Goal: Transaction & Acquisition: Purchase product/service

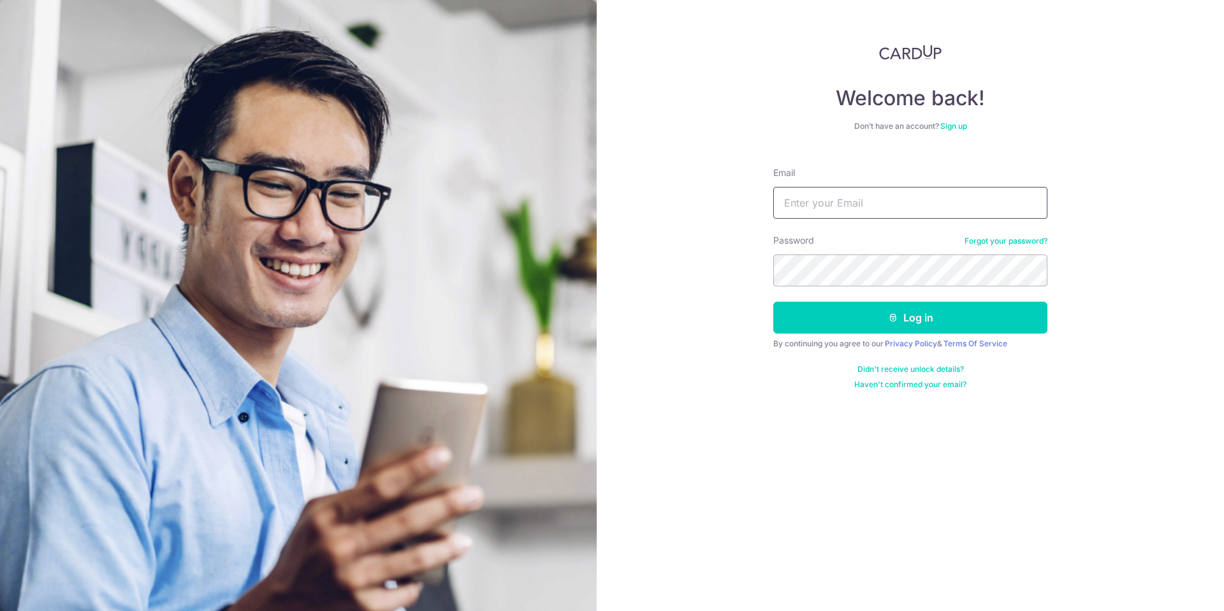
click at [855, 208] on input "Email" at bounding box center [910, 203] width 274 height 32
type input "andrew0505@gmail.com"
click at [931, 317] on button "Log in" at bounding box center [910, 317] width 274 height 32
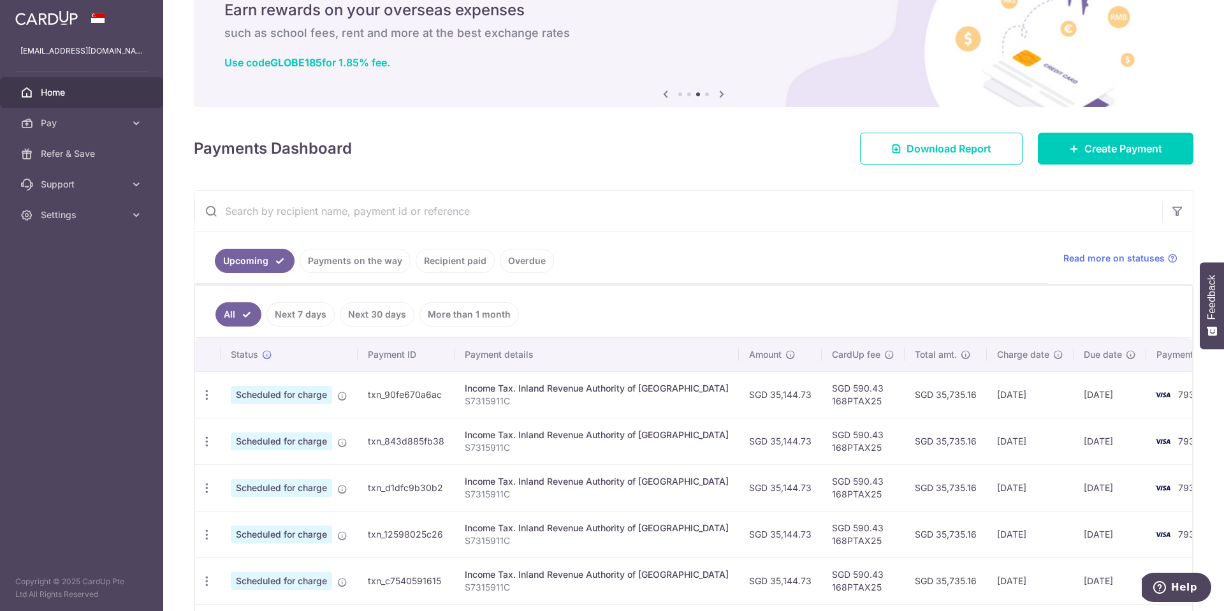
scroll to position [158, 0]
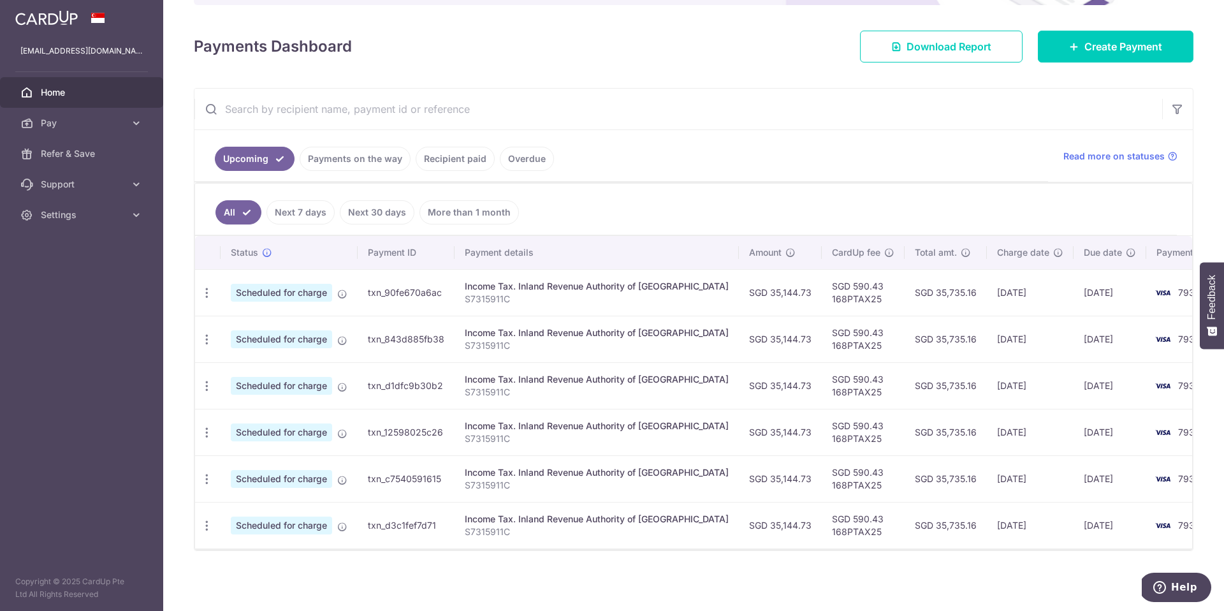
click at [455, 163] on link "Recipient paid" at bounding box center [455, 159] width 79 height 24
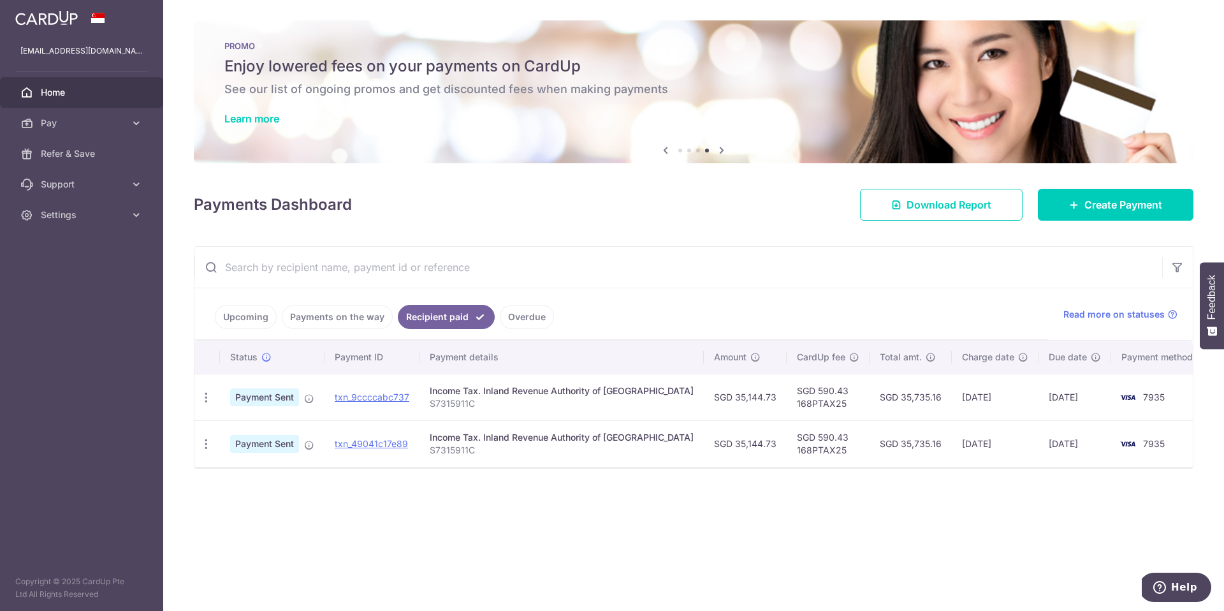
click at [352, 323] on link "Payments on the way" at bounding box center [337, 317] width 111 height 24
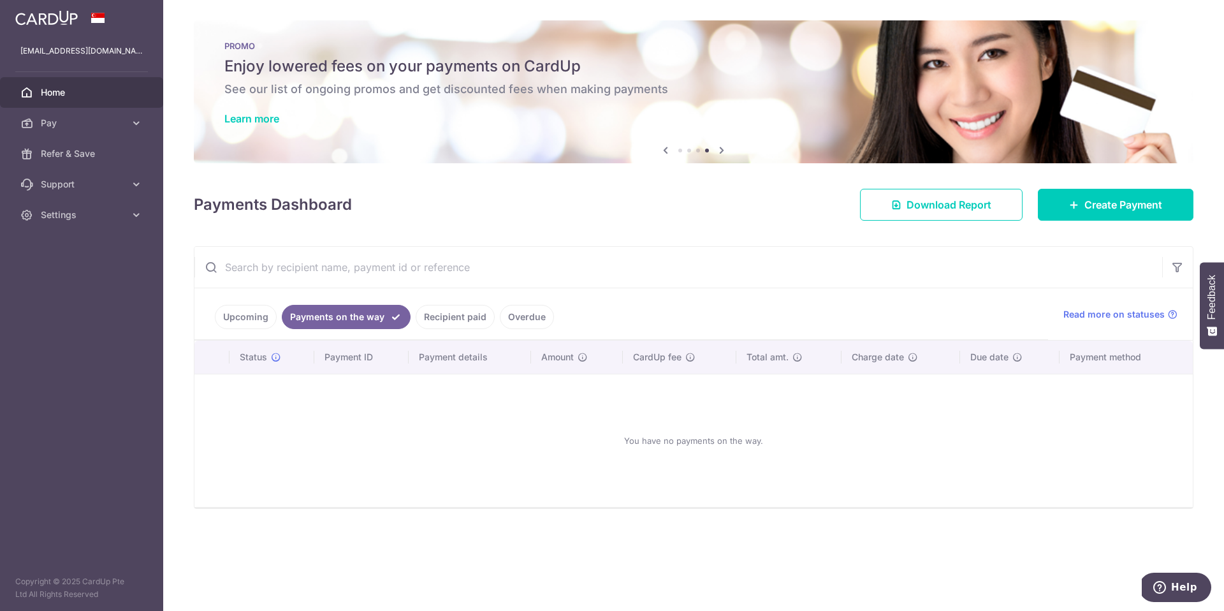
click at [514, 315] on link "Overdue" at bounding box center [527, 317] width 54 height 24
click at [438, 320] on link "Recipient paid" at bounding box center [437, 317] width 79 height 24
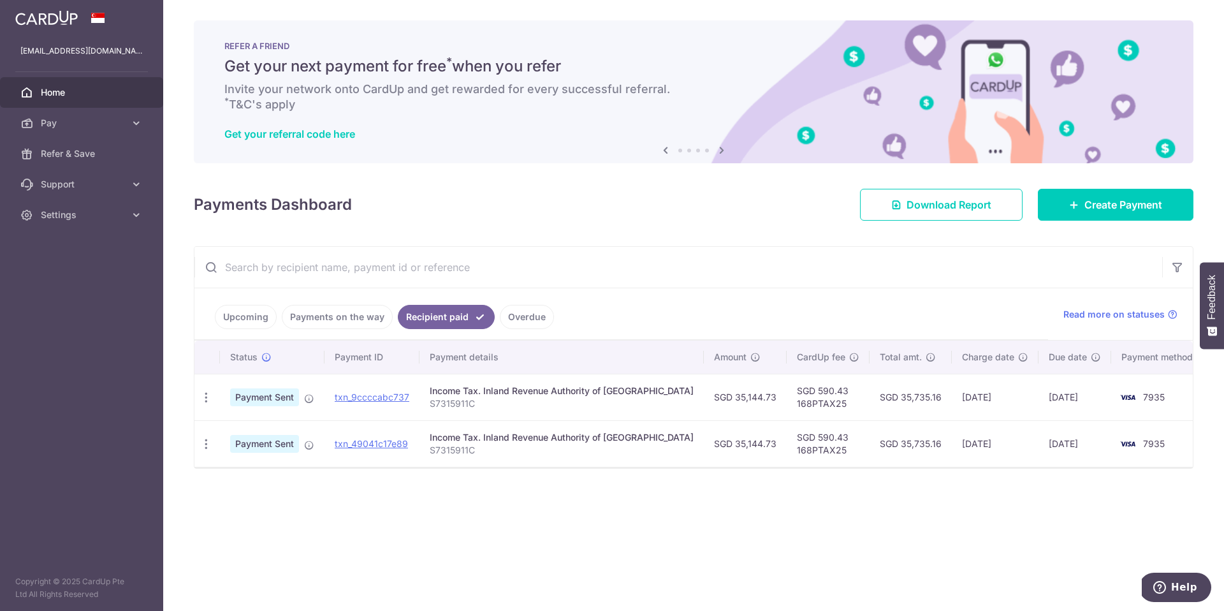
click at [242, 318] on link "Upcoming" at bounding box center [246, 317] width 62 height 24
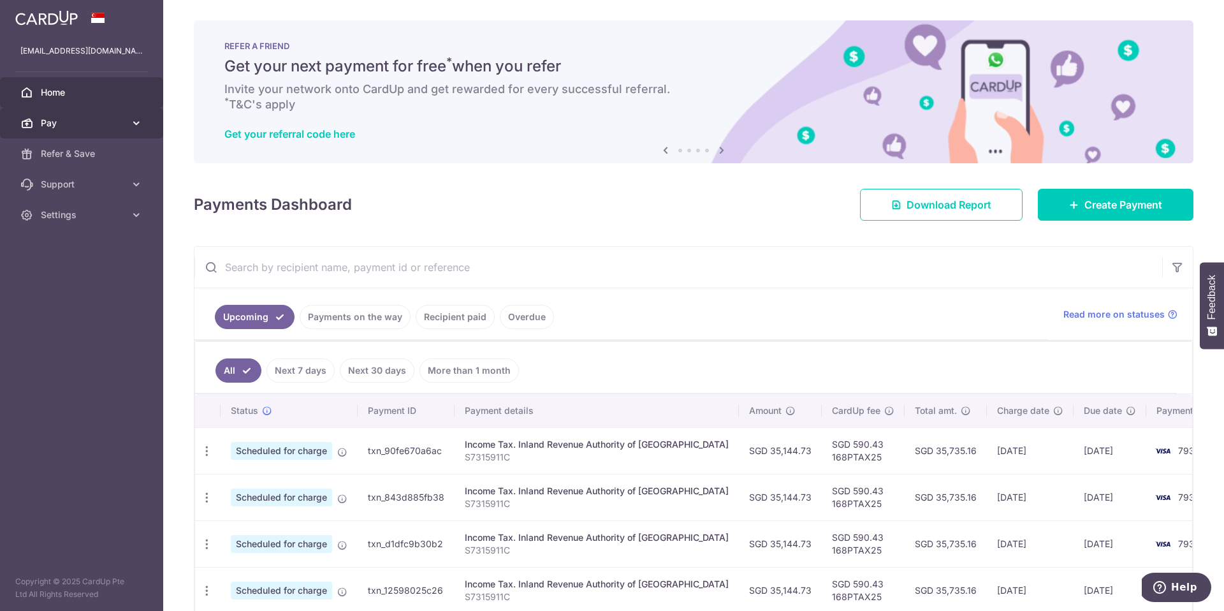
click at [136, 122] on icon at bounding box center [136, 123] width 13 height 13
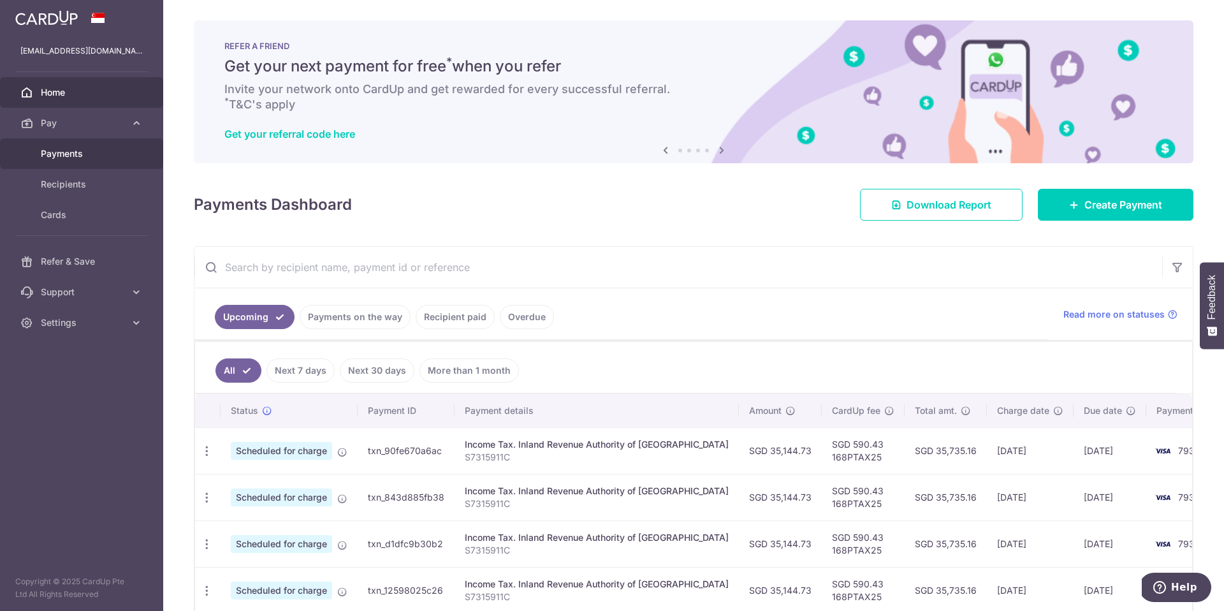
click at [62, 153] on span "Payments" at bounding box center [83, 153] width 84 height 13
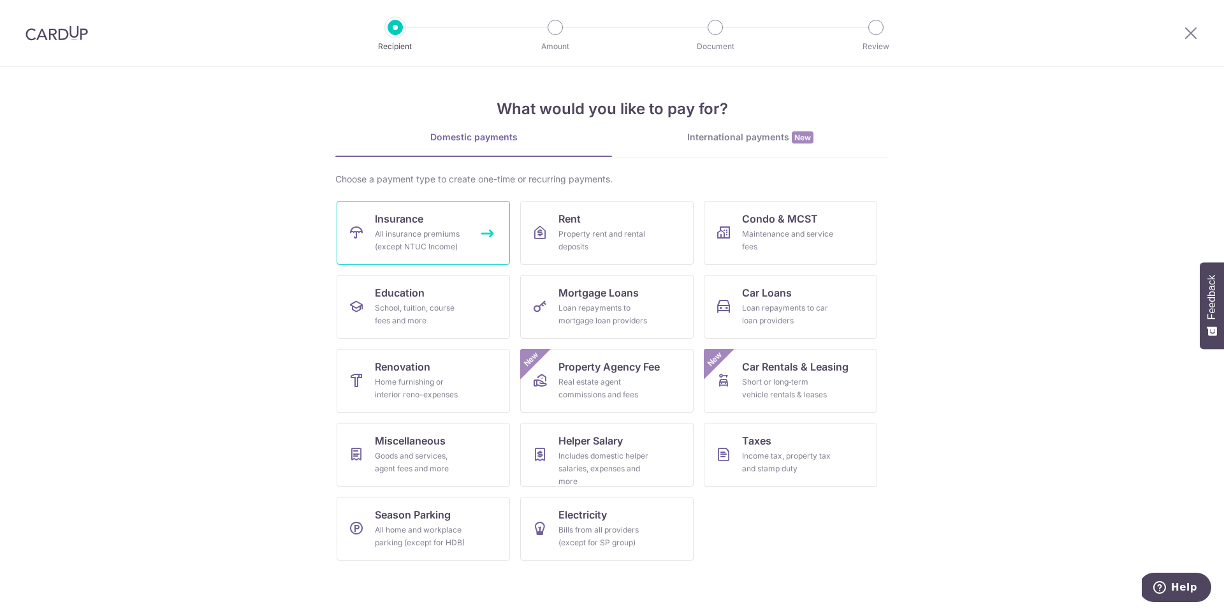
click at [434, 234] on div "All insurance premiums (except NTUC Income)" at bounding box center [421, 240] width 92 height 25
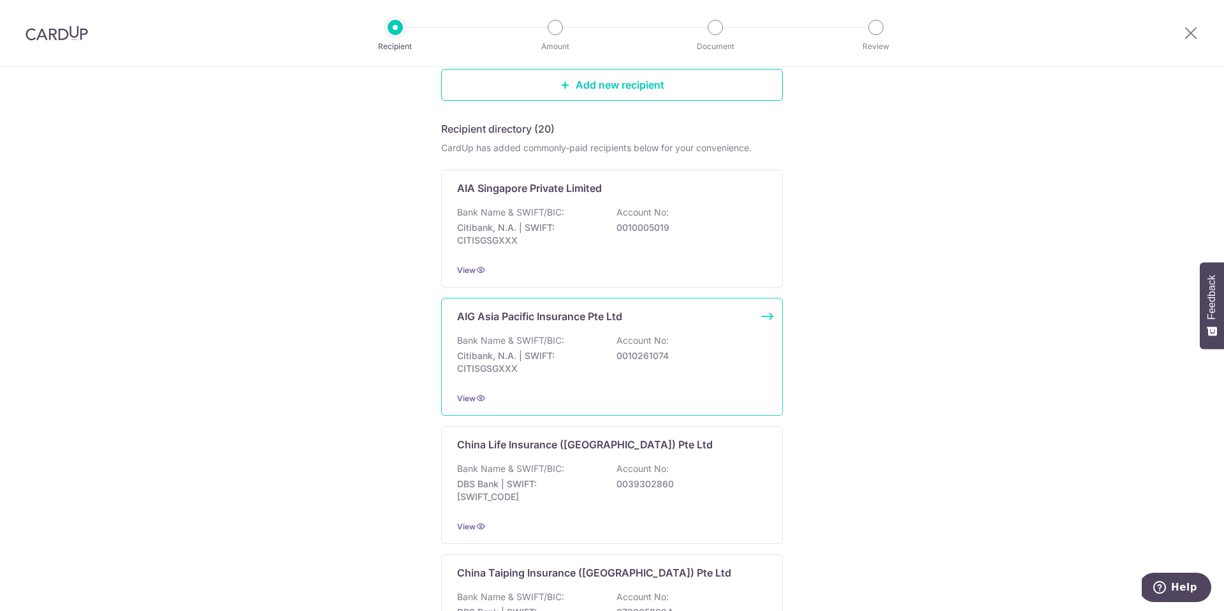
scroll to position [152, 0]
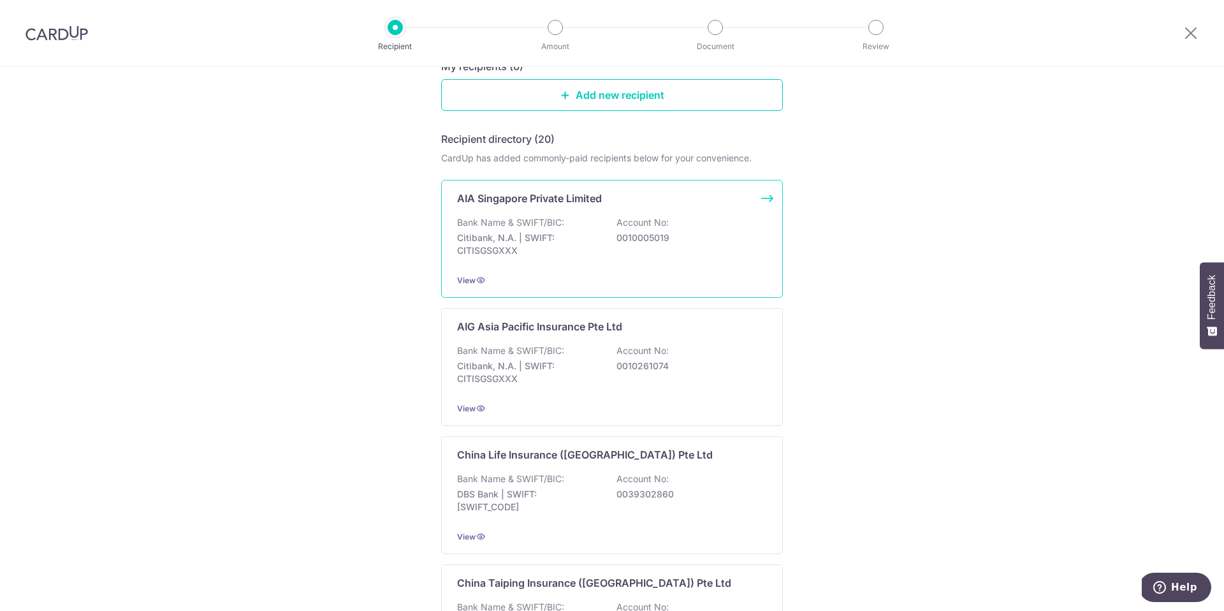
click at [567, 233] on p "Citibank, N.A. | SWIFT: CITISGSGXXX" at bounding box center [528, 243] width 143 height 25
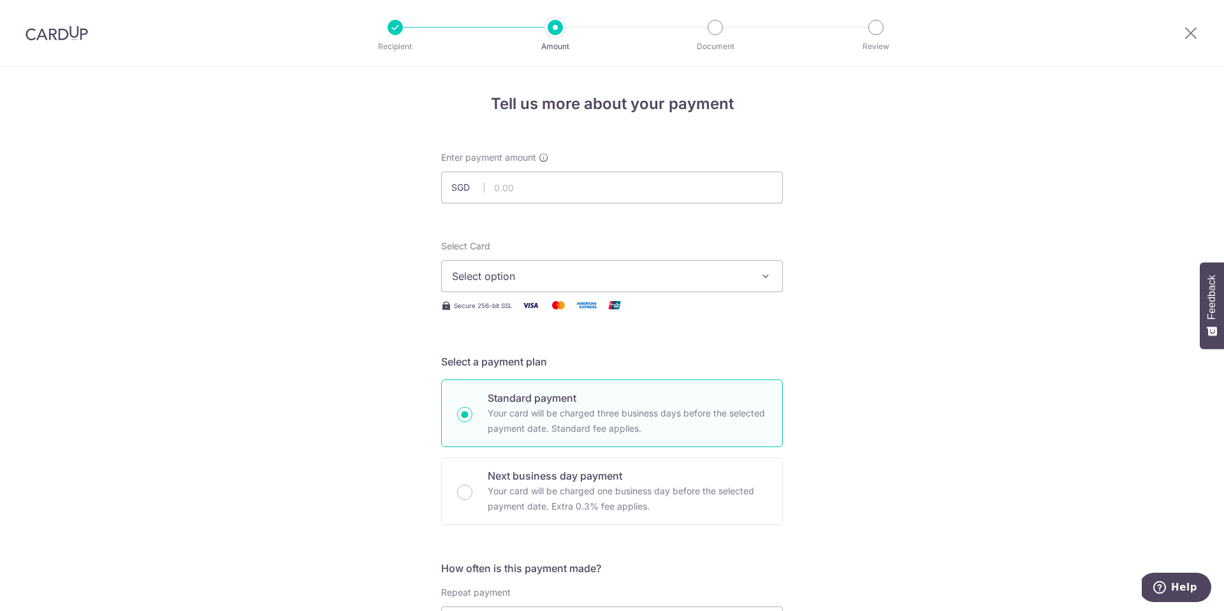
click at [617, 291] on button "Select option" at bounding box center [612, 276] width 342 height 32
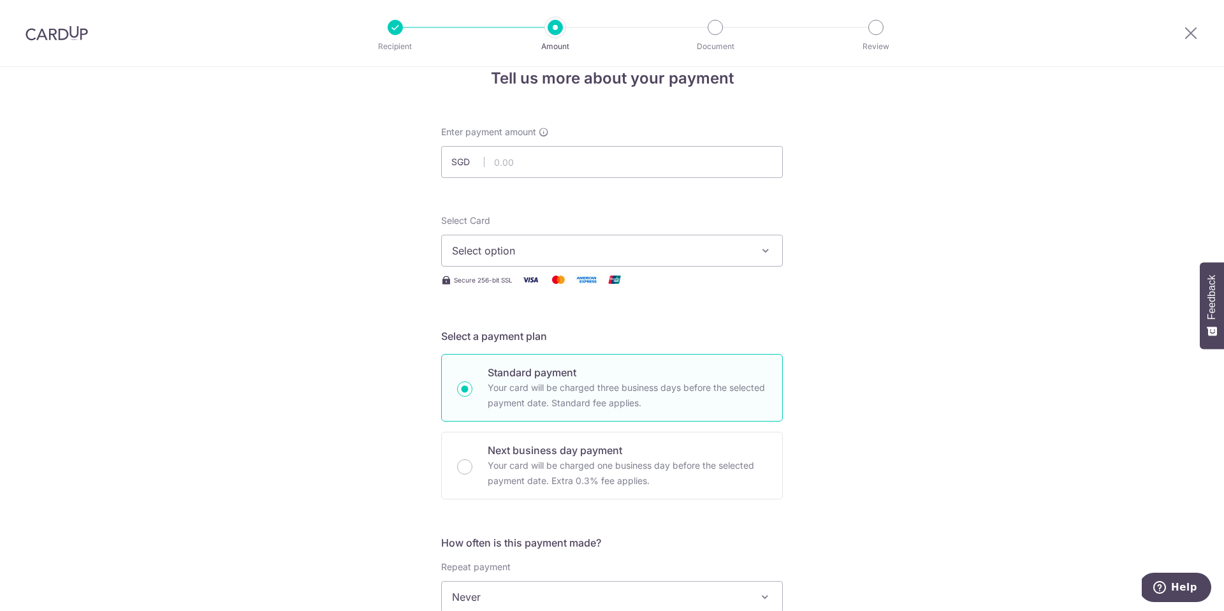
scroll to position [16, 0]
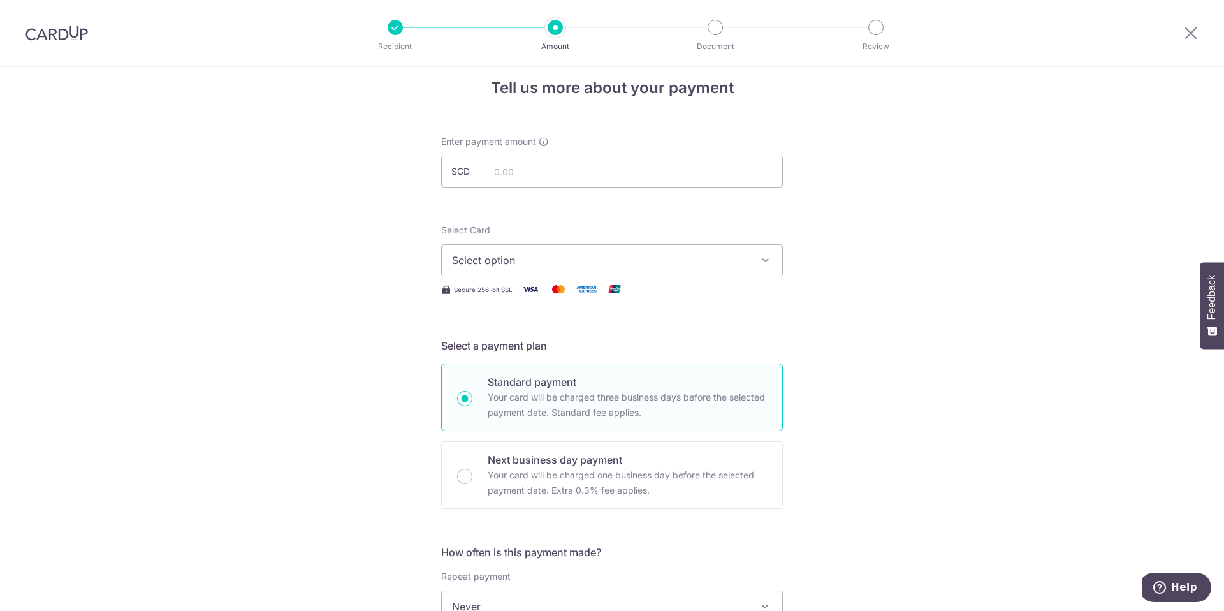
click at [767, 261] on icon "button" at bounding box center [765, 260] width 13 height 13
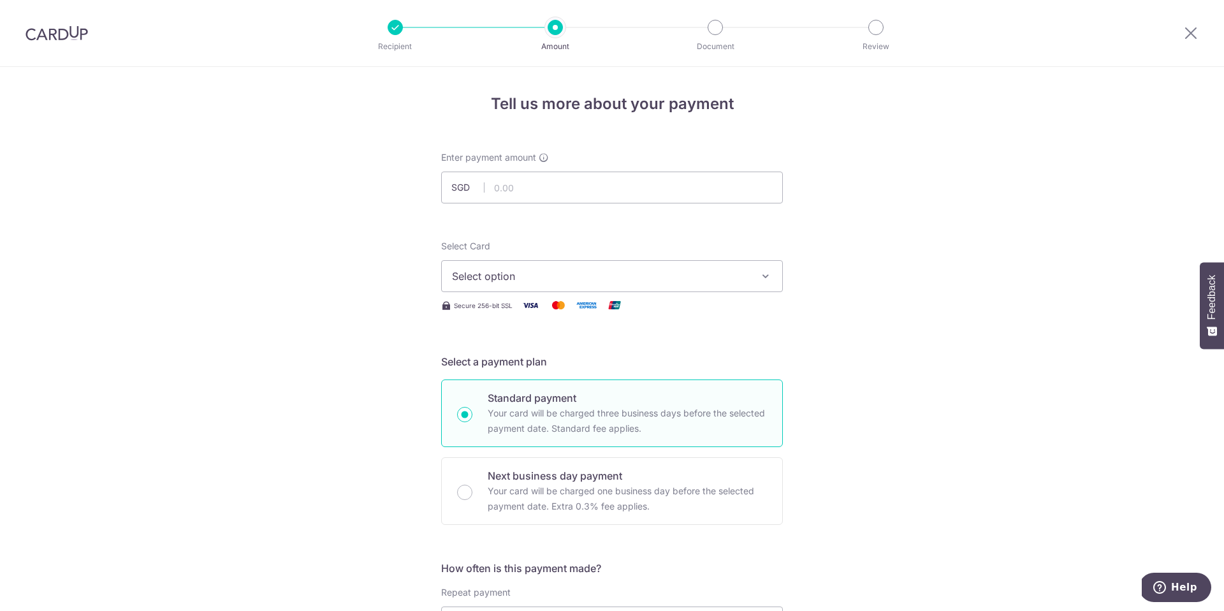
click at [663, 284] on button "Select option" at bounding box center [612, 276] width 342 height 32
click at [572, 191] on input "text" at bounding box center [612, 187] width 342 height 32
type input "11,152.00"
click at [616, 284] on button "Select option" at bounding box center [612, 276] width 342 height 32
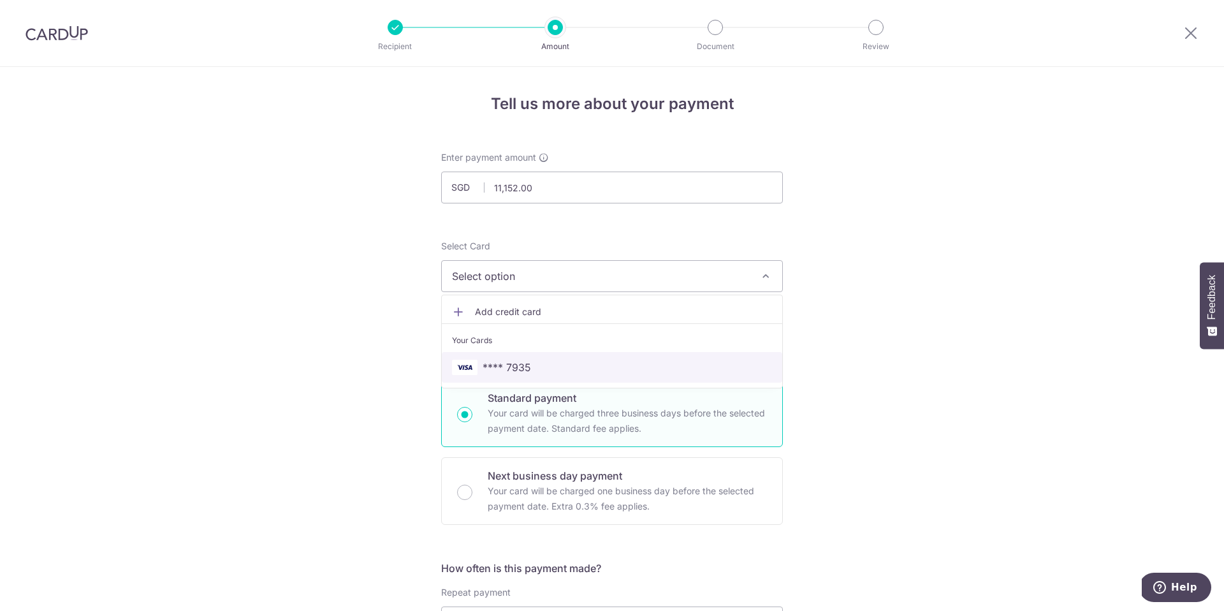
click at [546, 370] on span "**** 7935" at bounding box center [612, 366] width 320 height 15
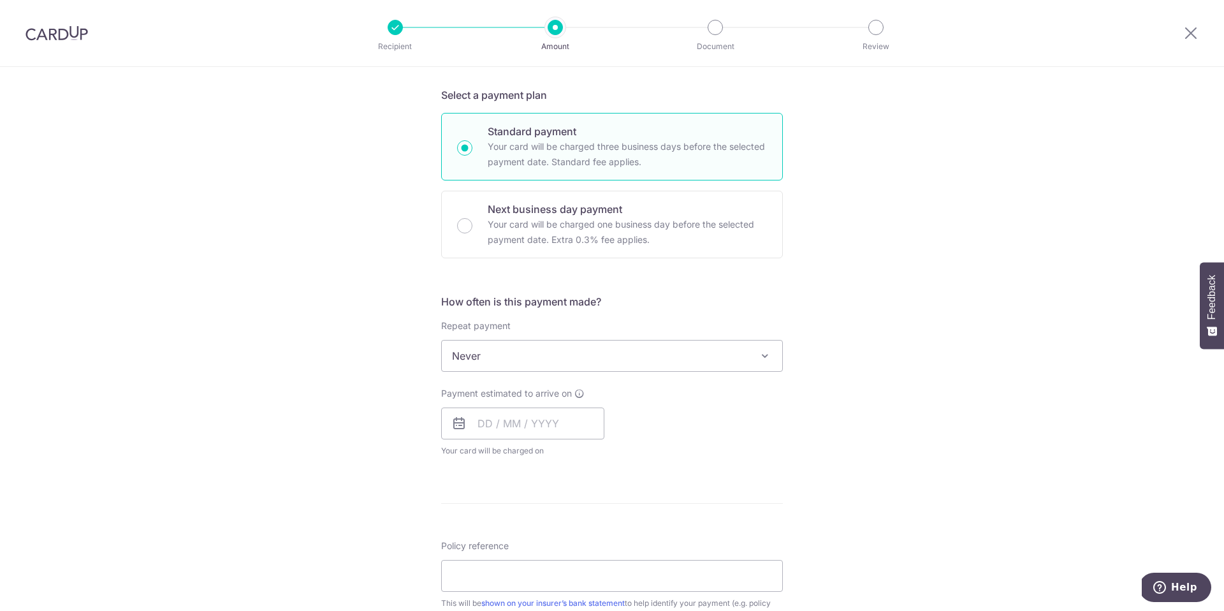
scroll to position [267, 0]
click at [653, 358] on span "Never" at bounding box center [612, 355] width 340 height 31
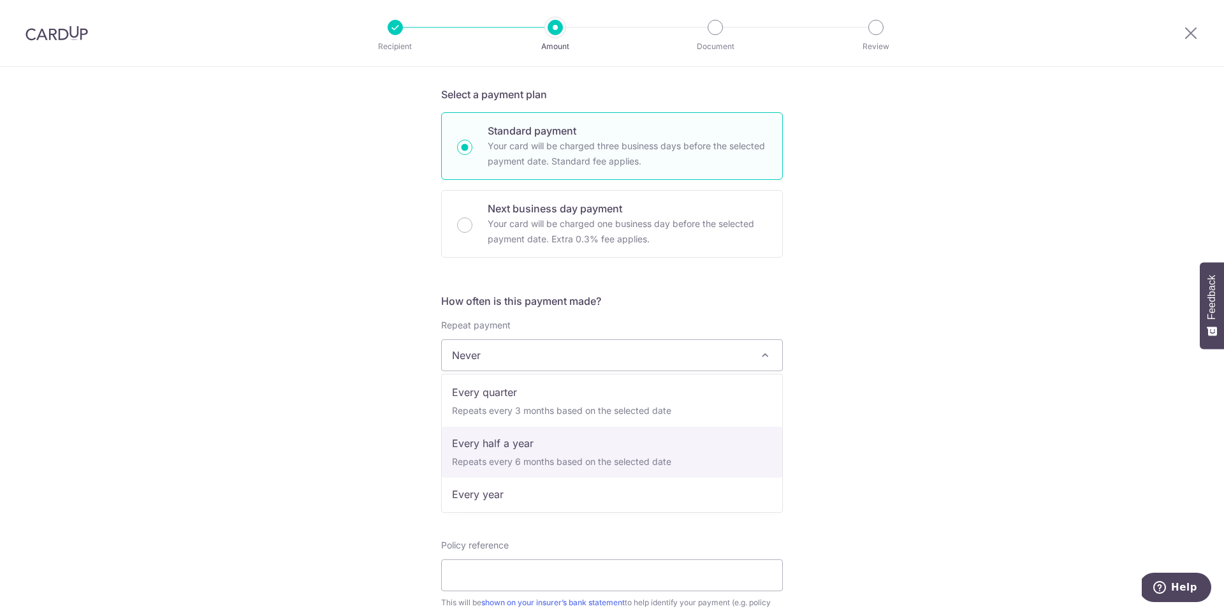
scroll to position [178, 0]
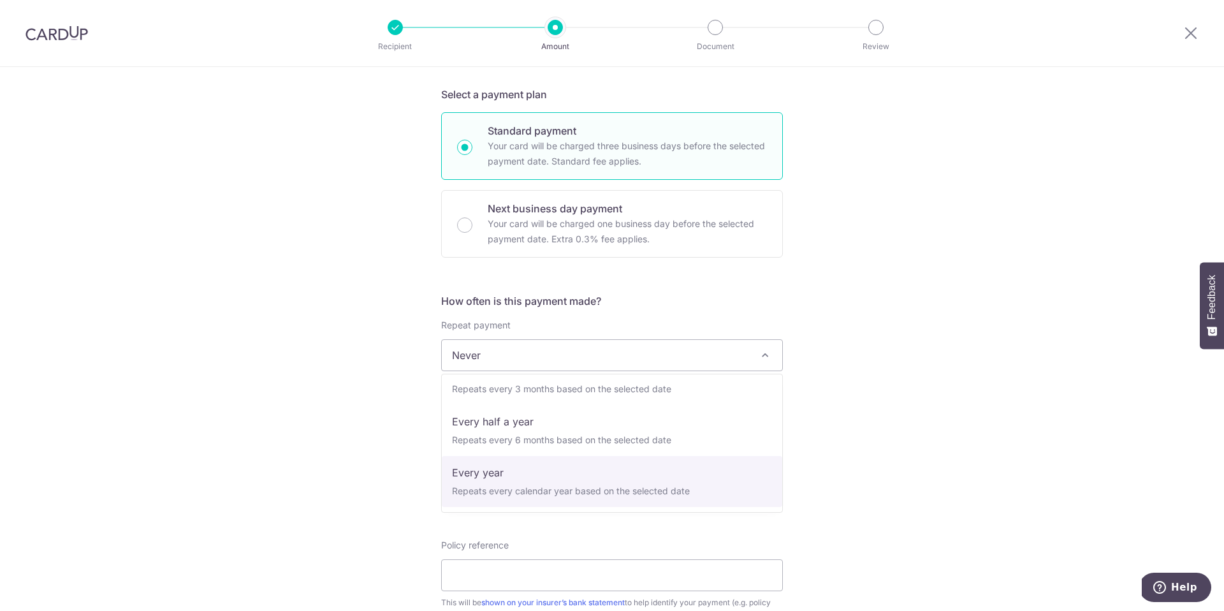
select select "6"
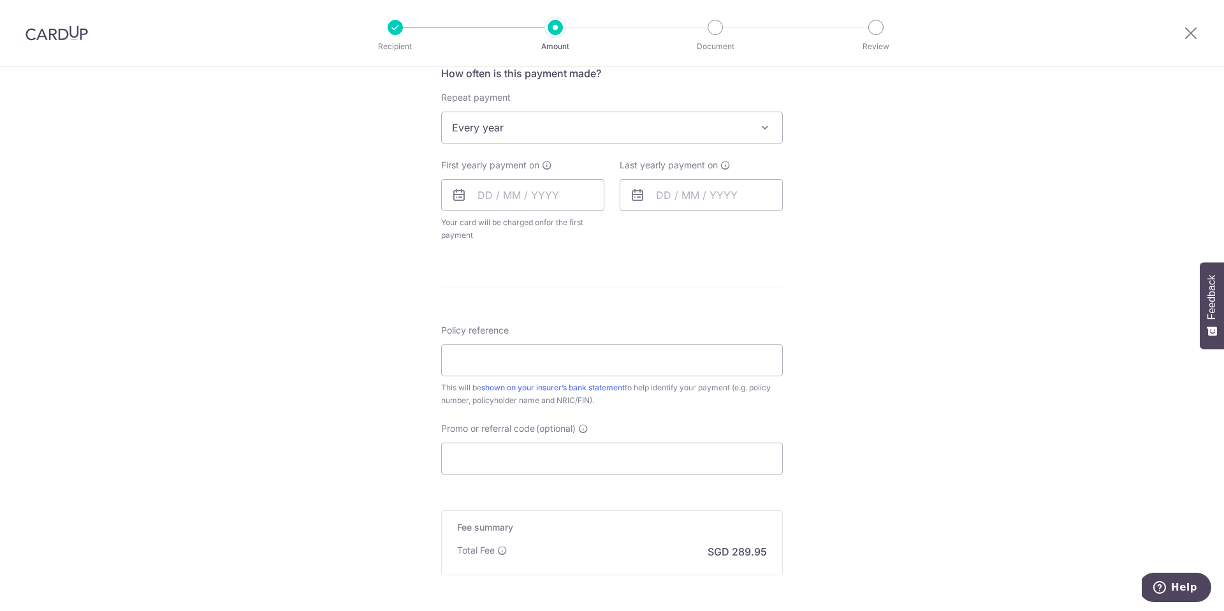
scroll to position [493, 0]
click at [715, 194] on input "text" at bounding box center [701, 196] width 163 height 32
click at [894, 232] on div "Tell us more about your payment Enter payment amount SGD 11,152.00 11152.00 Sel…" at bounding box center [612, 157] width 1224 height 1166
click at [638, 367] on input "Policy reference" at bounding box center [612, 361] width 342 height 32
click at [583, 456] on input "Promo or referral code (optional)" at bounding box center [612, 460] width 342 height 32
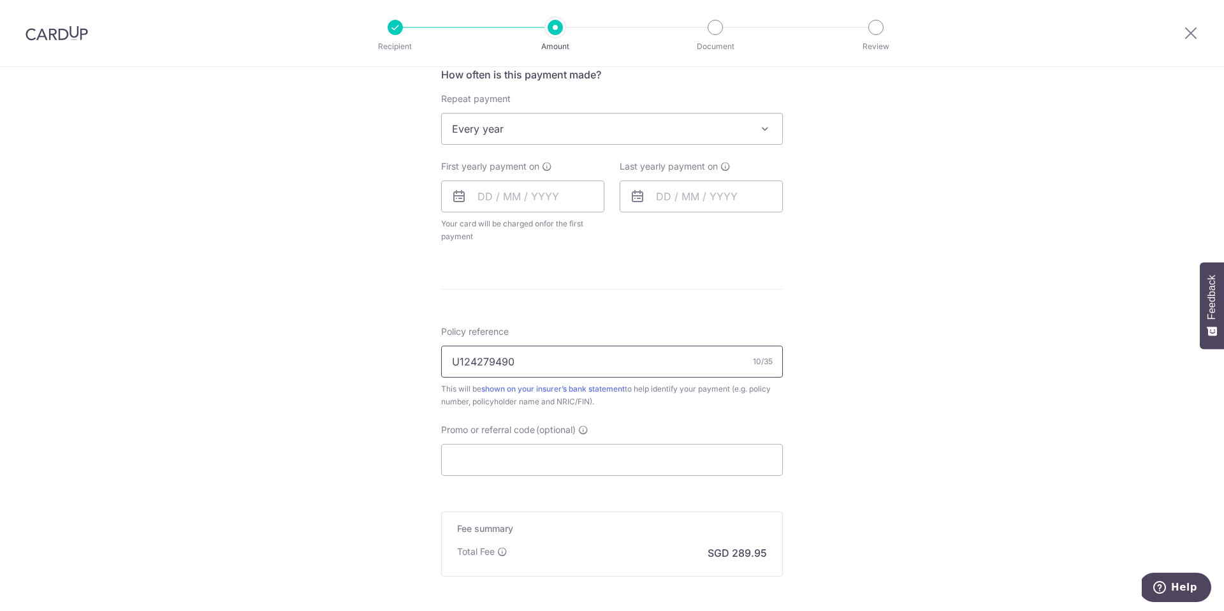
click at [534, 369] on input "U124279490" at bounding box center [612, 361] width 342 height 32
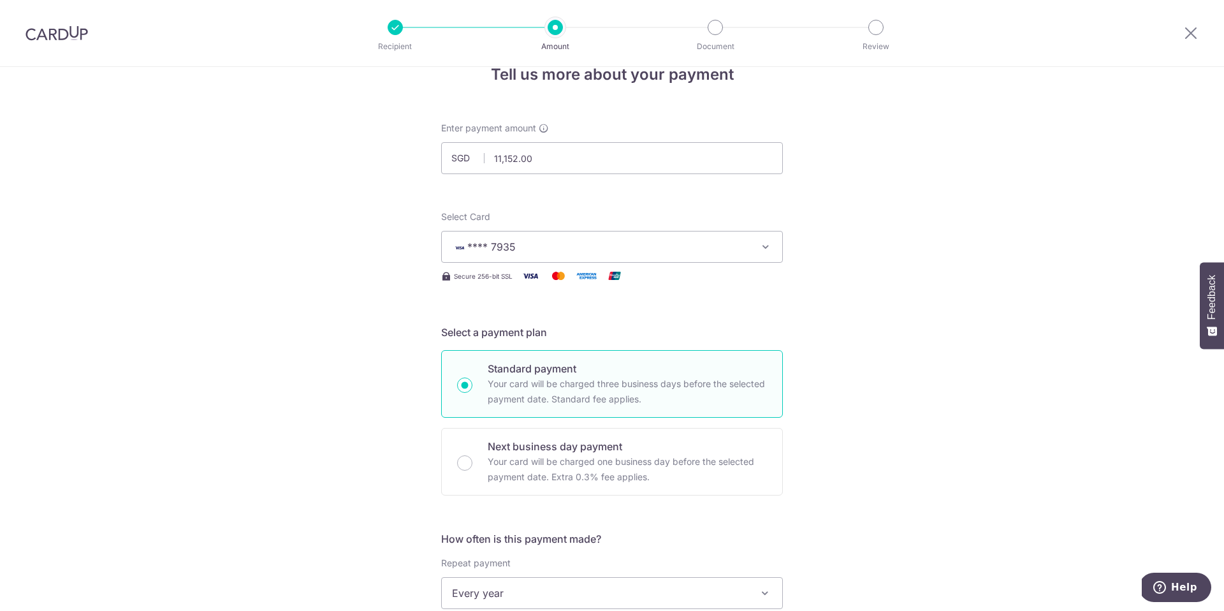
scroll to position [28, 0]
type input "L544203266"
click at [549, 161] on input "11,152.00" at bounding box center [612, 159] width 342 height 32
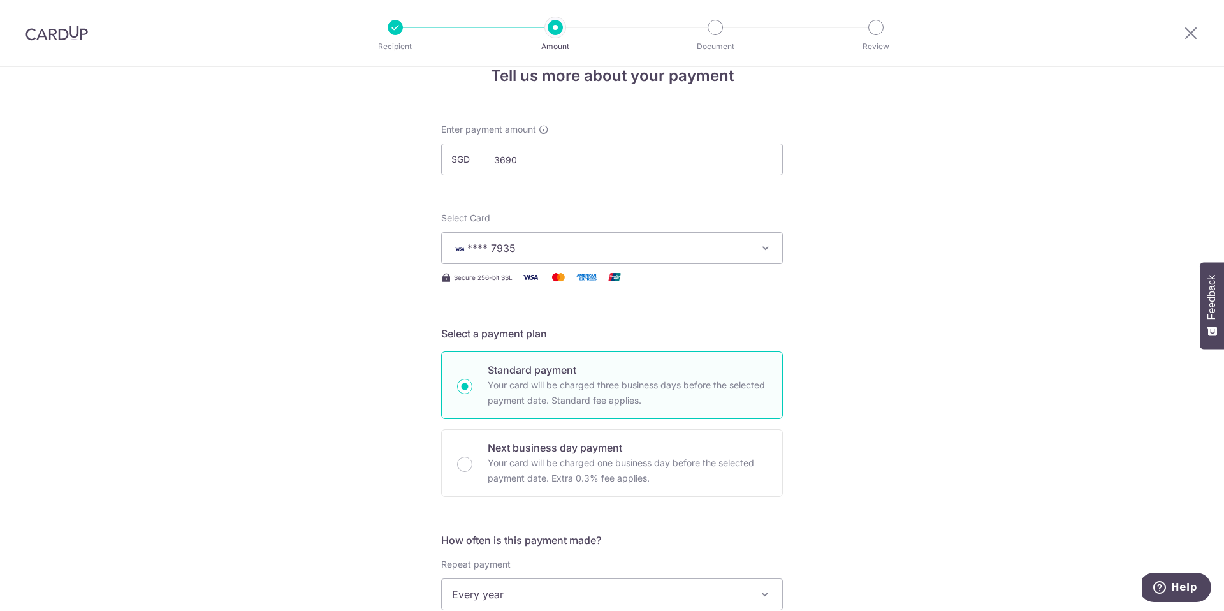
type input "3,690.00"
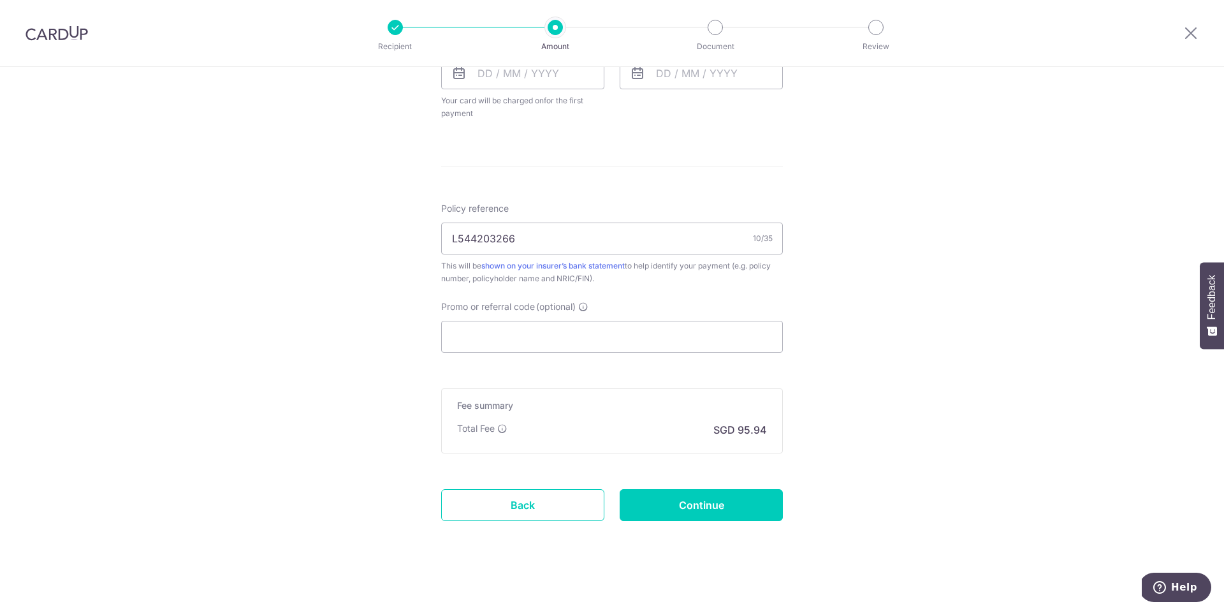
scroll to position [622, 0]
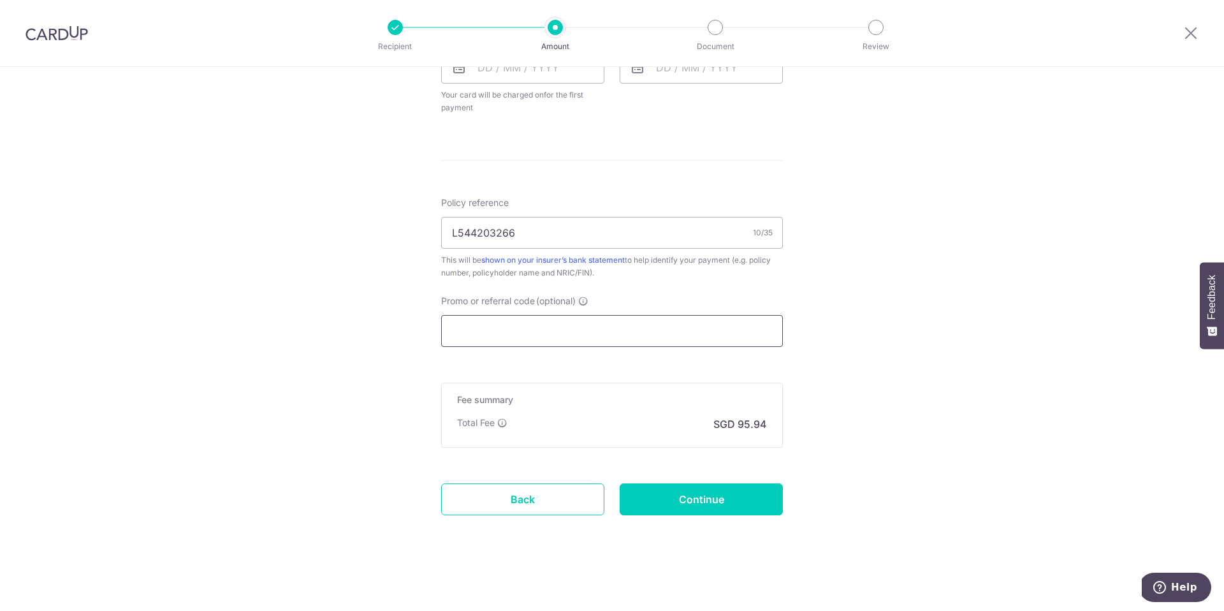
click at [588, 330] on input "Promo or referral code (optional)" at bounding box center [612, 331] width 342 height 32
paste input "3NEWR6"
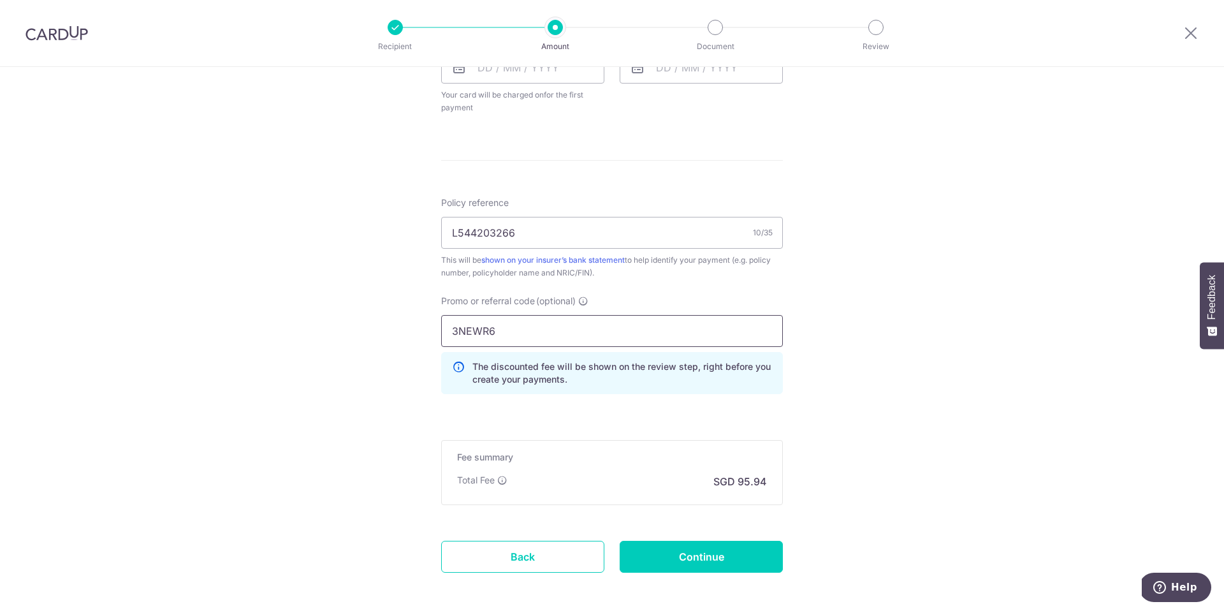
type input "3NEWR6"
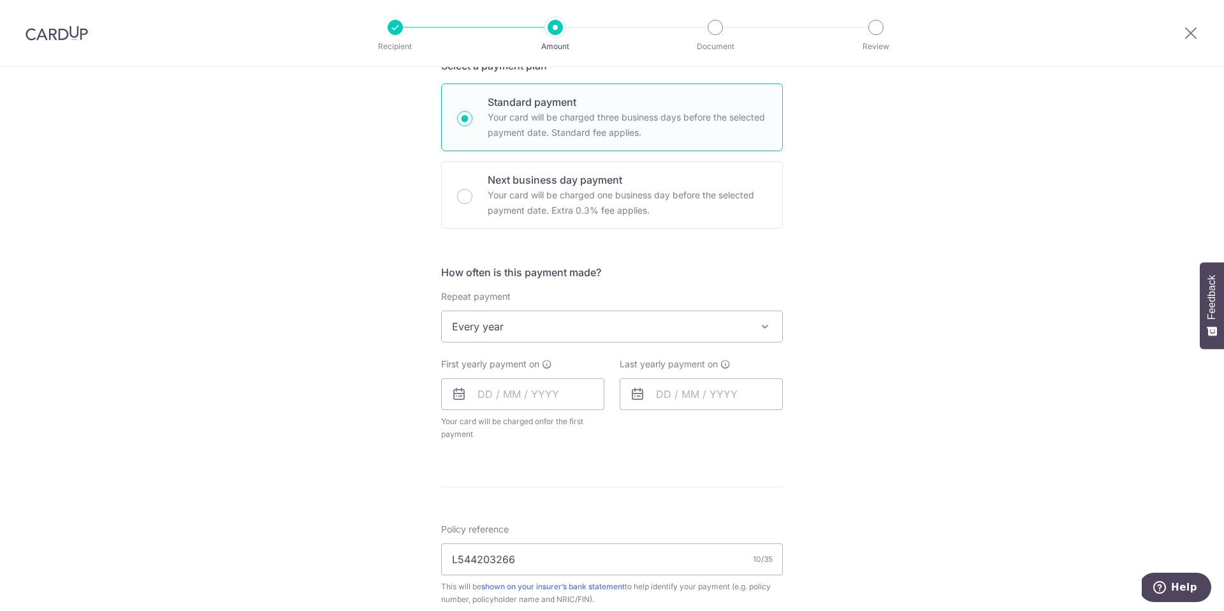
scroll to position [298, 0]
click at [547, 391] on input "text" at bounding box center [522, 392] width 163 height 32
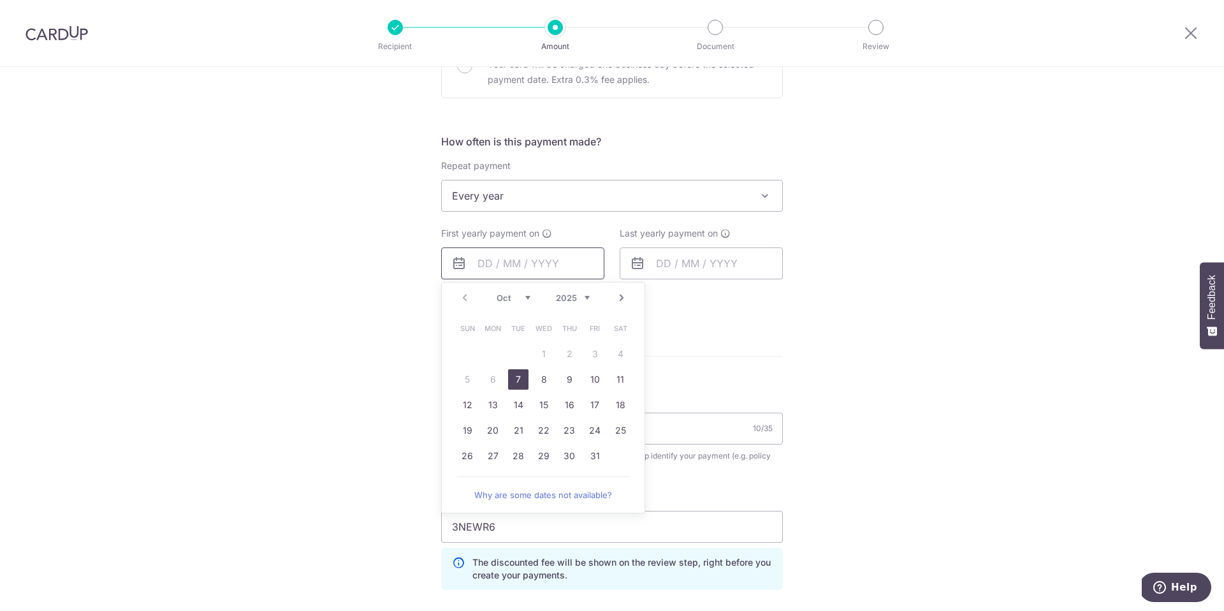
scroll to position [428, 0]
click at [623, 298] on link "Next" at bounding box center [621, 296] width 15 height 15
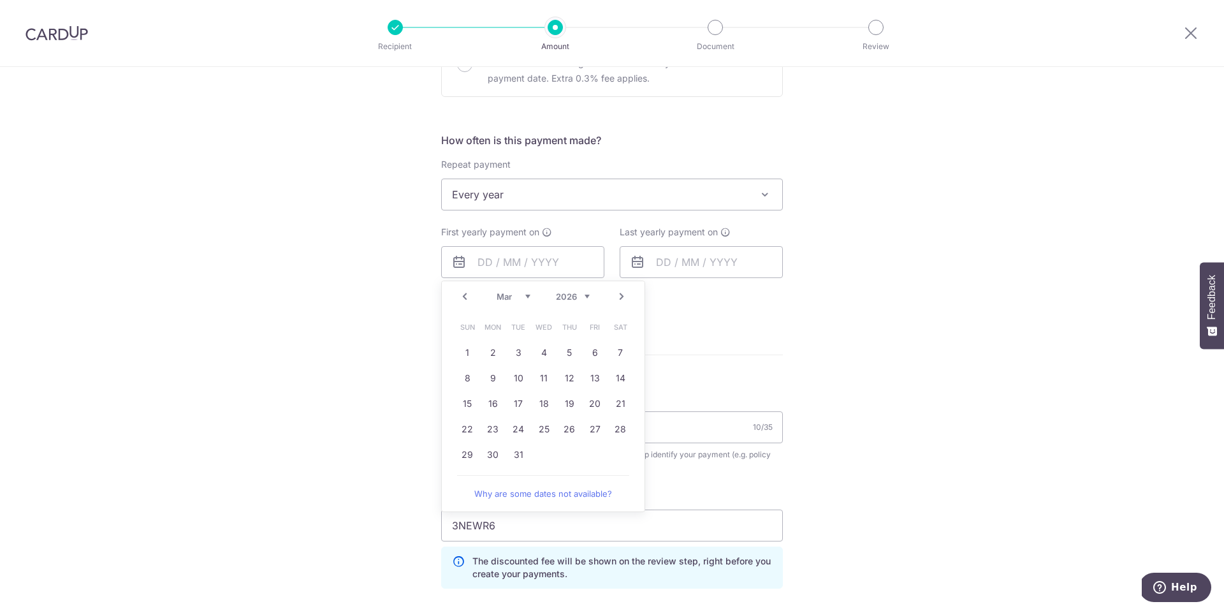
click at [623, 298] on link "Next" at bounding box center [621, 296] width 15 height 15
click at [597, 378] on link "10" at bounding box center [594, 378] width 20 height 20
type input "10/04/2026"
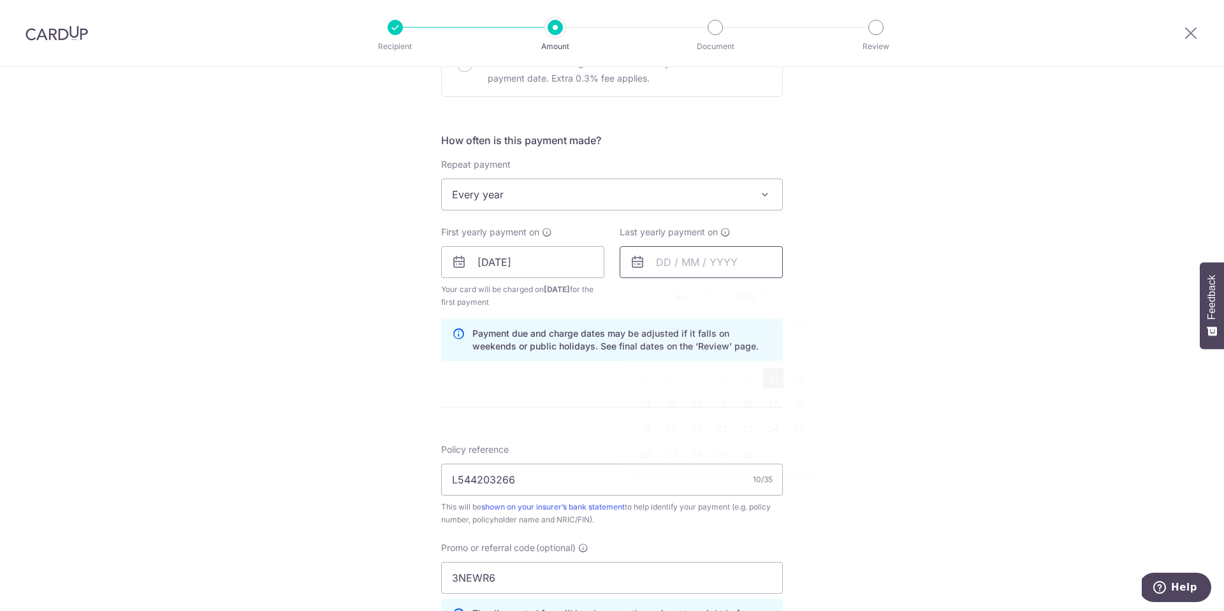
click at [710, 262] on input "text" at bounding box center [701, 262] width 163 height 32
click at [766, 297] on select "2026 2027 2028 2029 2030 2031 2032 2033 2034 2035" at bounding box center [751, 296] width 34 height 10
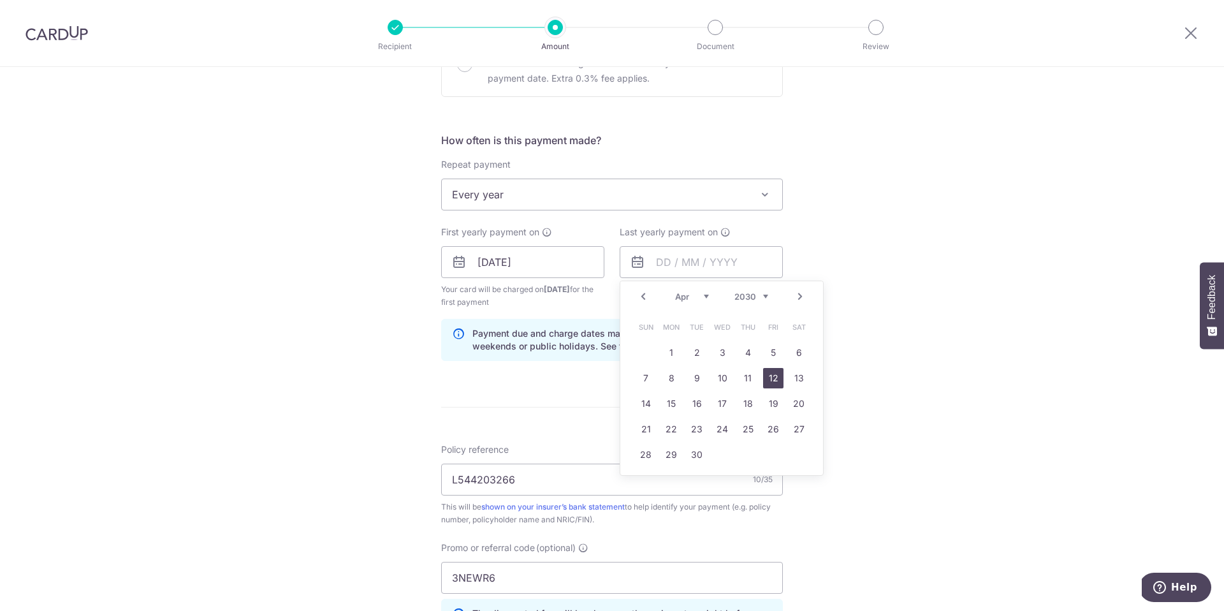
click at [774, 381] on link "12" at bounding box center [773, 378] width 20 height 20
type input "12/04/2030"
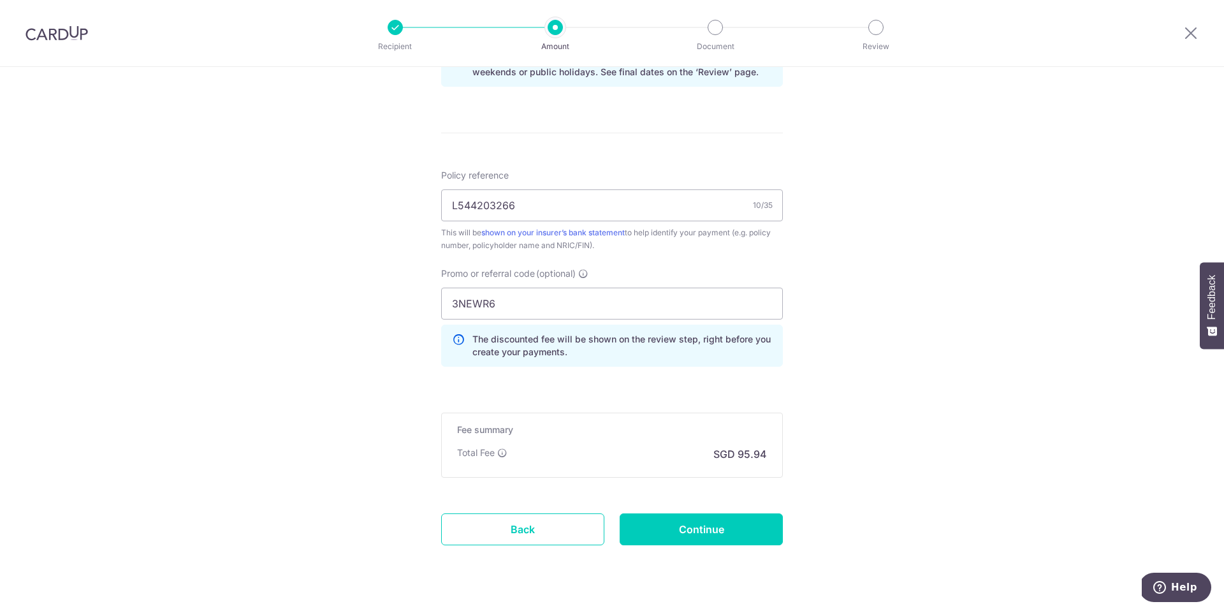
scroll to position [732, 0]
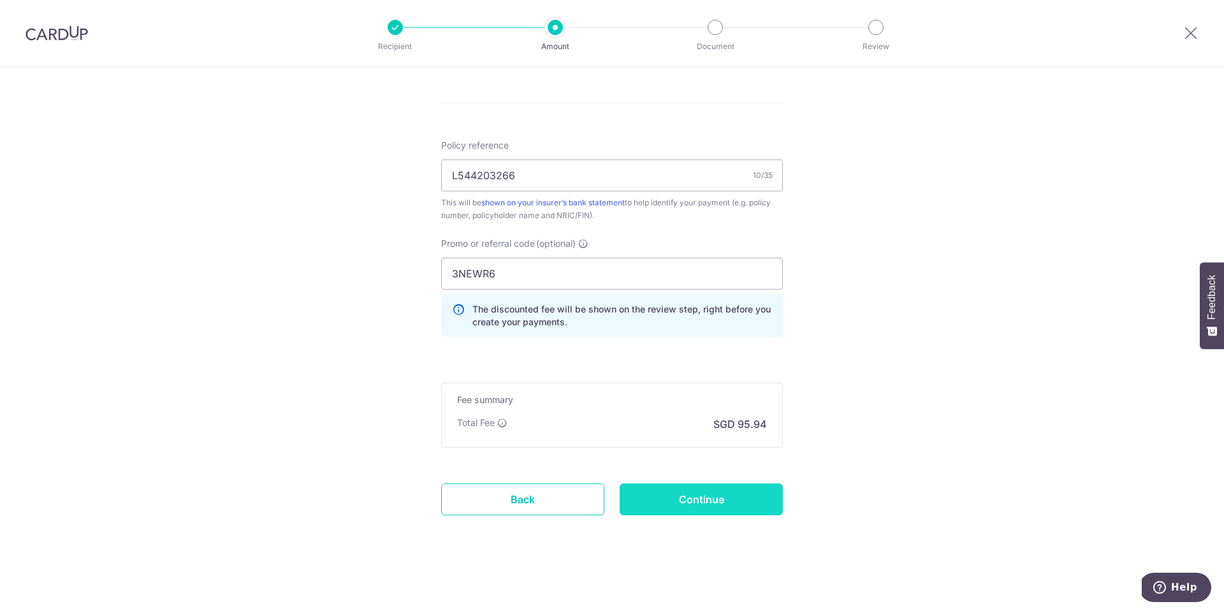
click at [679, 503] on input "Continue" at bounding box center [701, 499] width 163 height 32
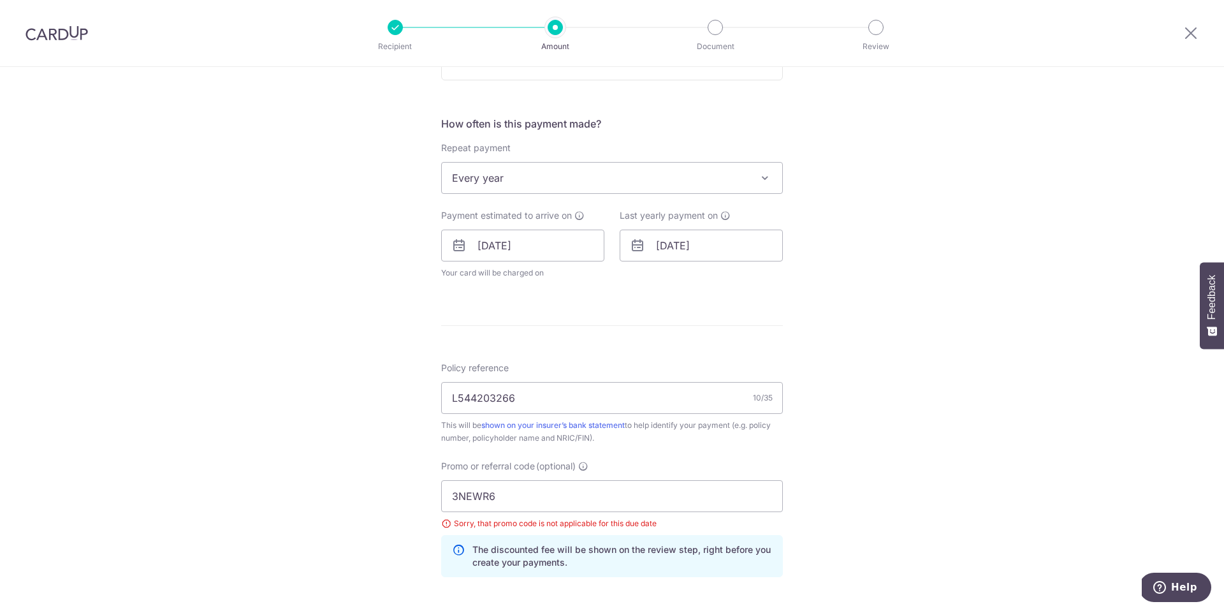
scroll to position [421, 0]
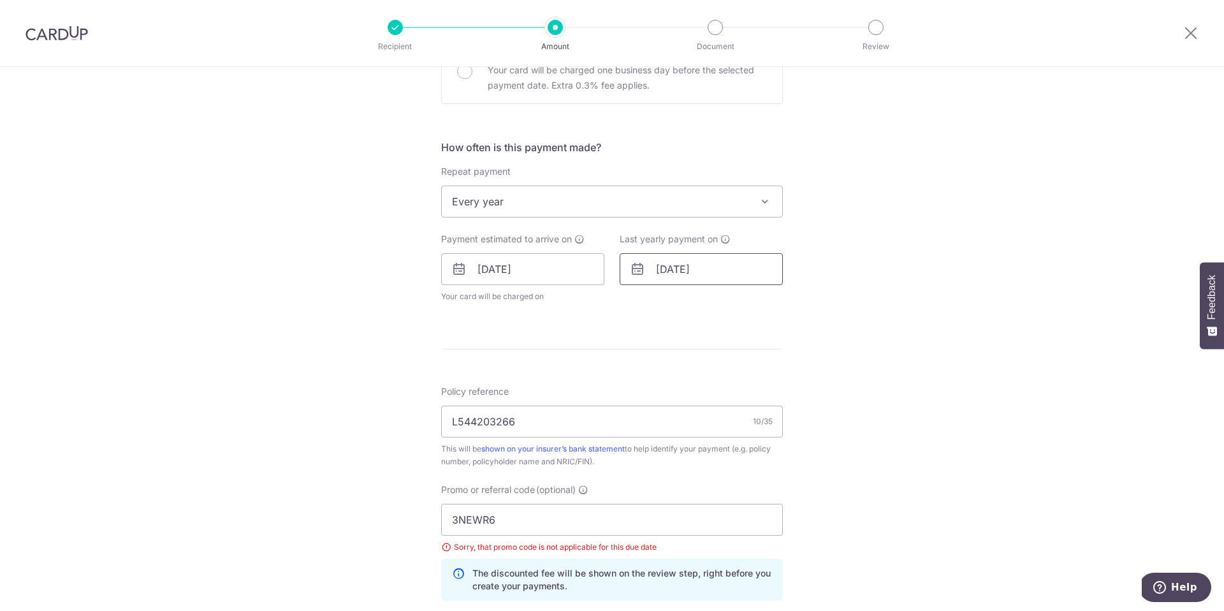
click at [732, 268] on input "[DATE]" at bounding box center [701, 269] width 163 height 32
click at [767, 305] on select "2026 2027 2028 2029 2030 2031 2032 2033 2034 2035" at bounding box center [751, 303] width 34 height 10
click at [912, 357] on div "Tell us more about your payment Enter payment amount SGD 3,690.00 3690.00 Selec…" at bounding box center [612, 260] width 1224 height 1228
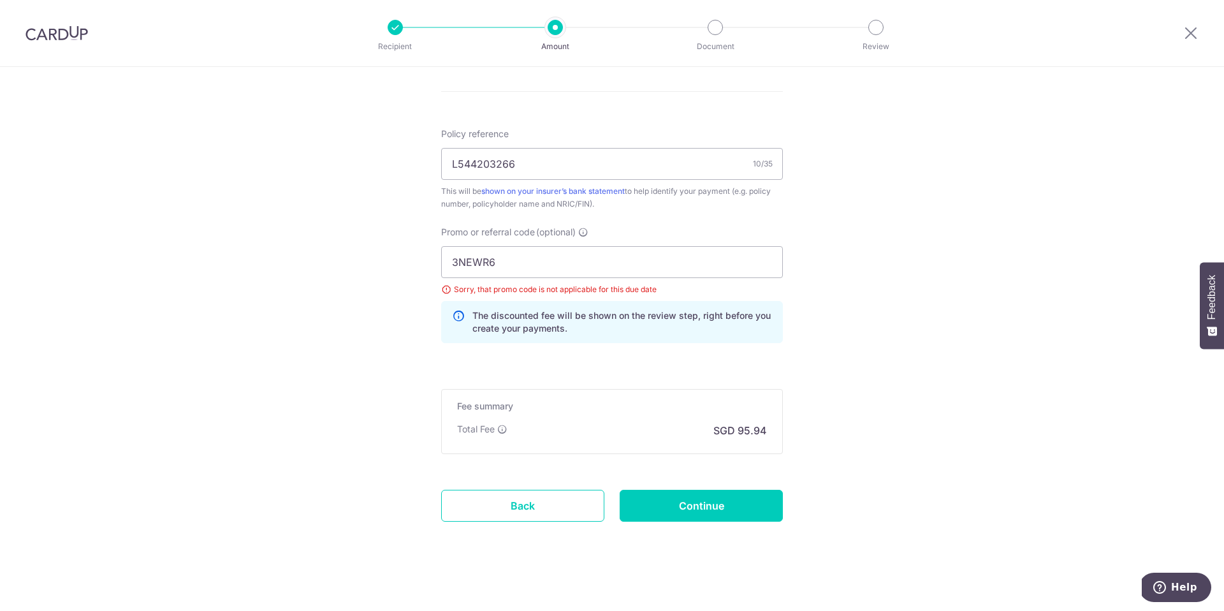
scroll to position [685, 0]
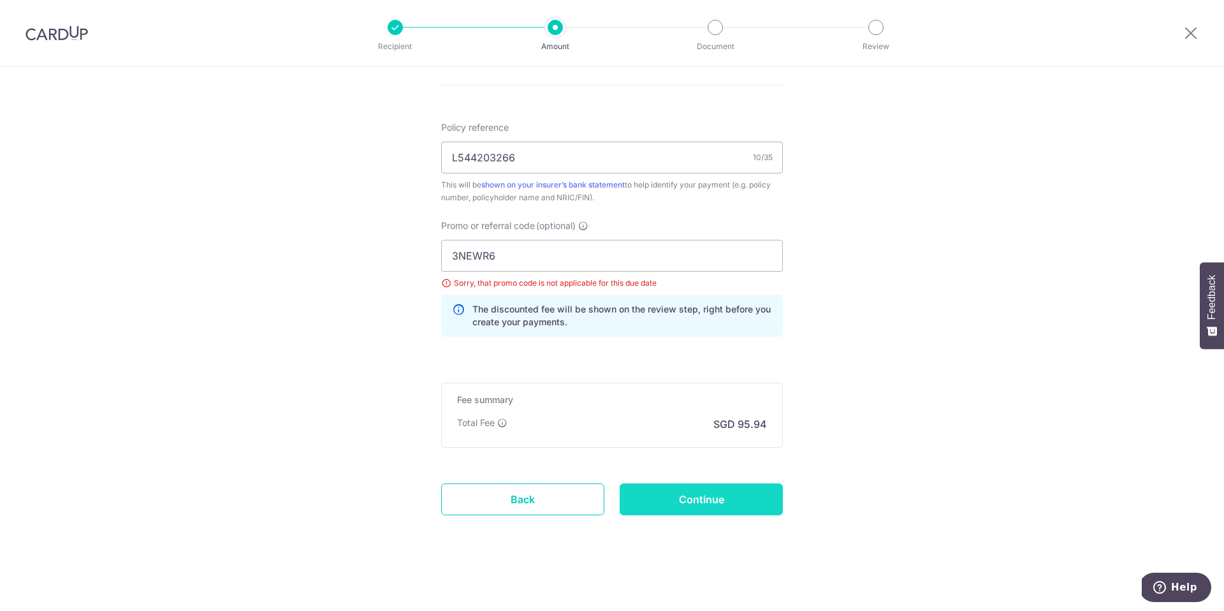
click at [725, 499] on input "Continue" at bounding box center [701, 499] width 163 height 32
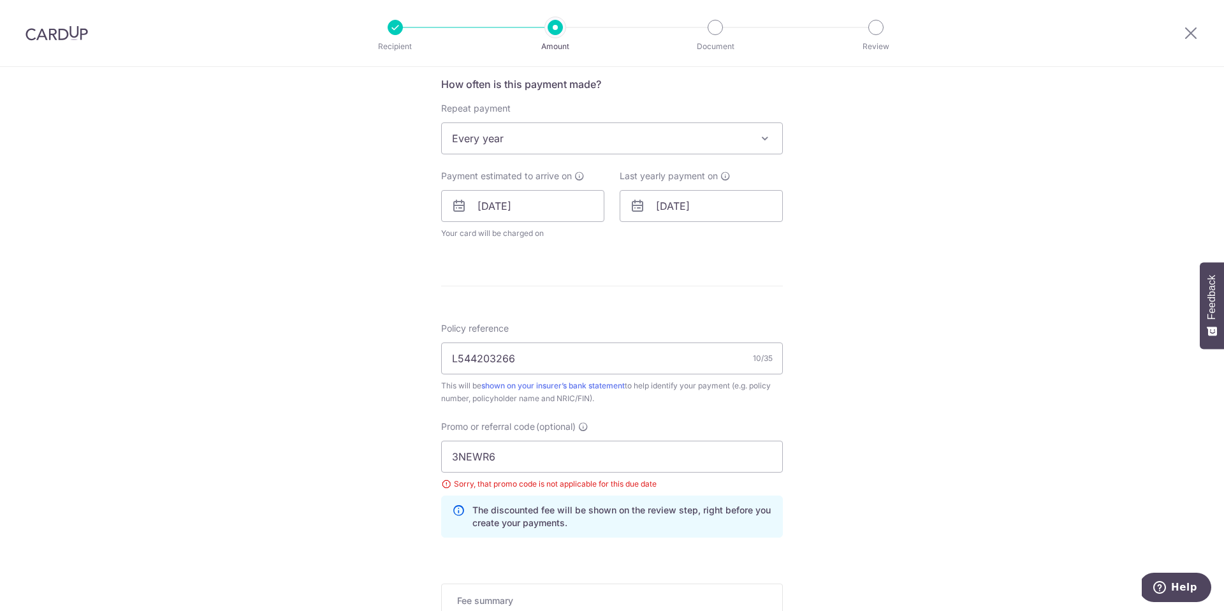
scroll to position [476, 0]
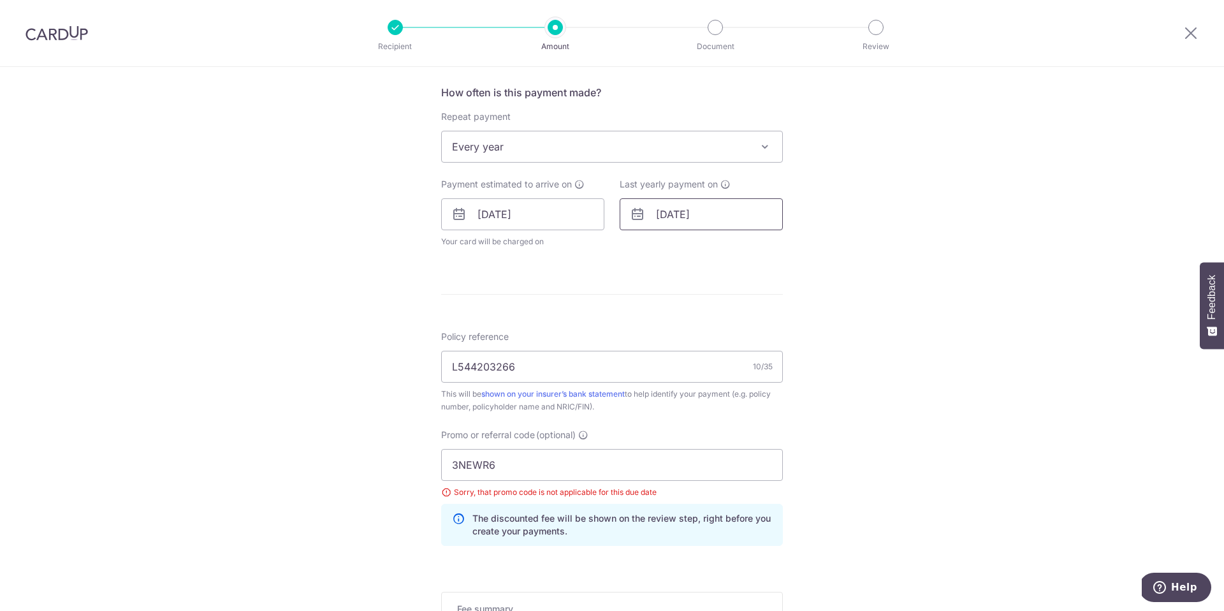
click at [730, 218] on input "[DATE]" at bounding box center [701, 214] width 163 height 32
click at [700, 331] on link "9" at bounding box center [696, 330] width 20 height 20
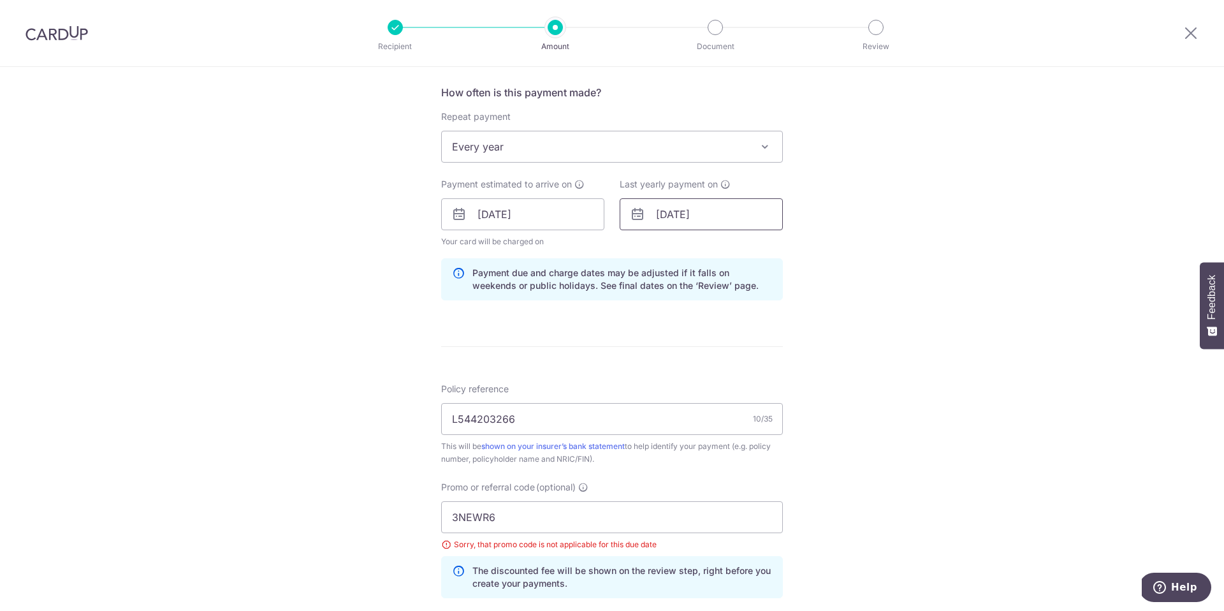
click at [742, 219] on input "[DATE]" at bounding box center [701, 214] width 163 height 32
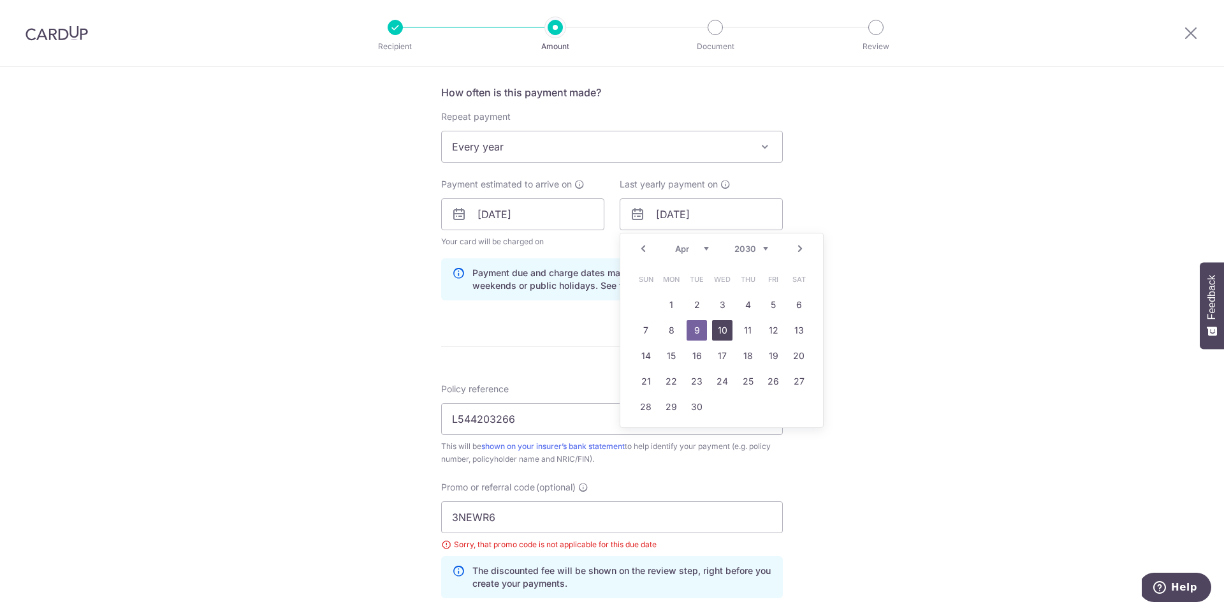
click at [725, 330] on link "10" at bounding box center [722, 330] width 20 height 20
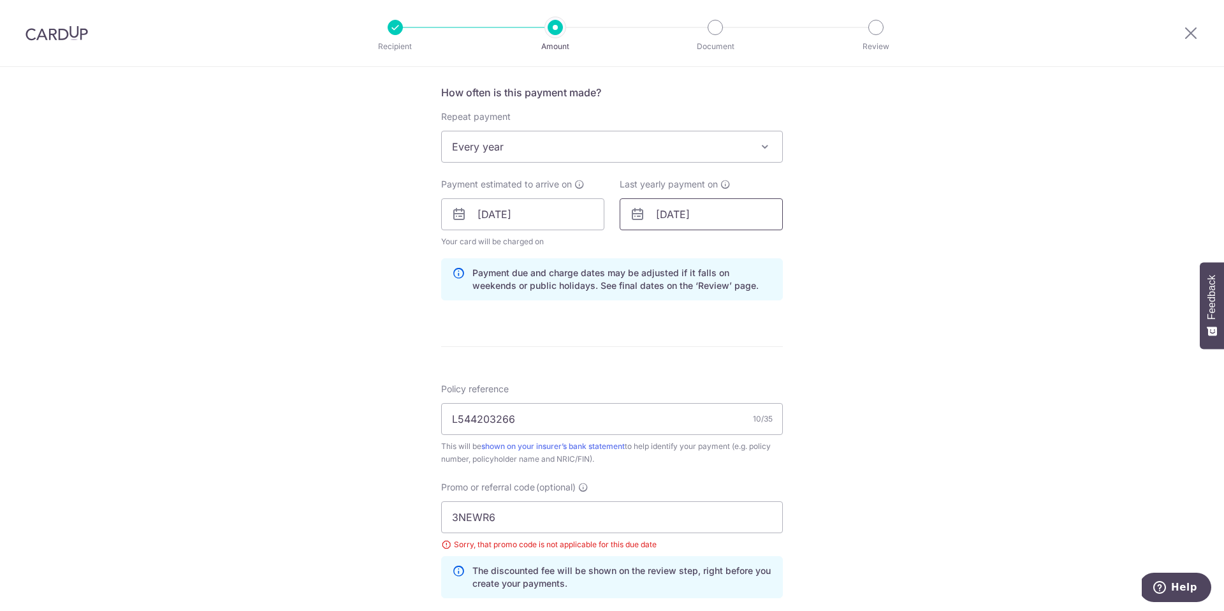
click at [736, 213] on input "10/04/2030" at bounding box center [701, 214] width 163 height 32
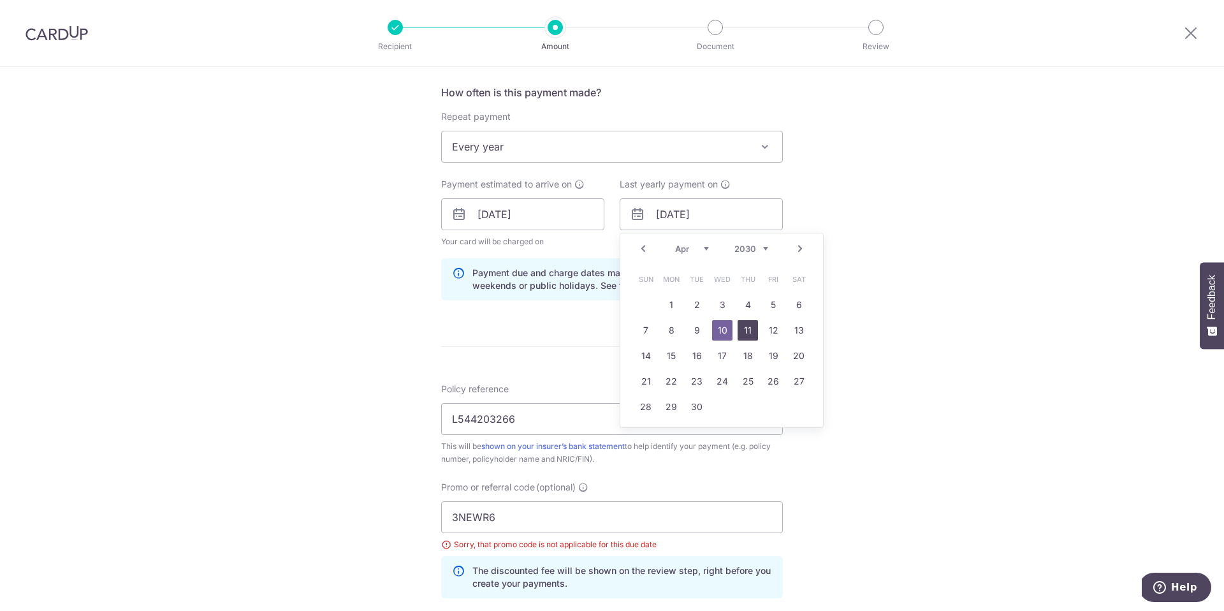
click at [746, 333] on link "11" at bounding box center [747, 330] width 20 height 20
type input "[DATE]"
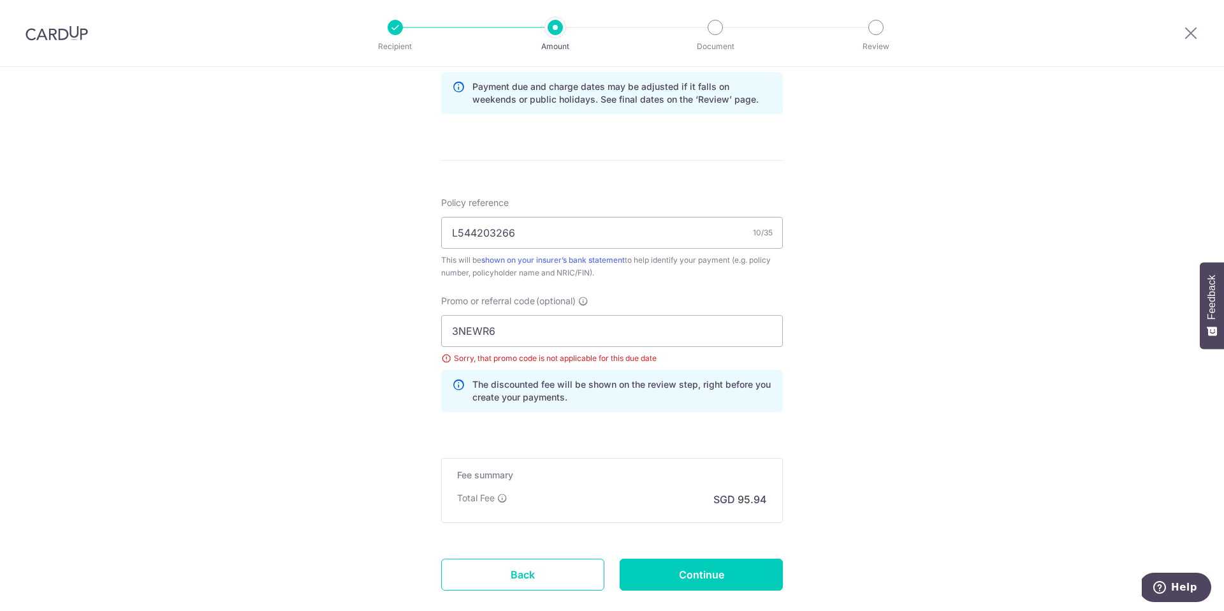
scroll to position [737, 0]
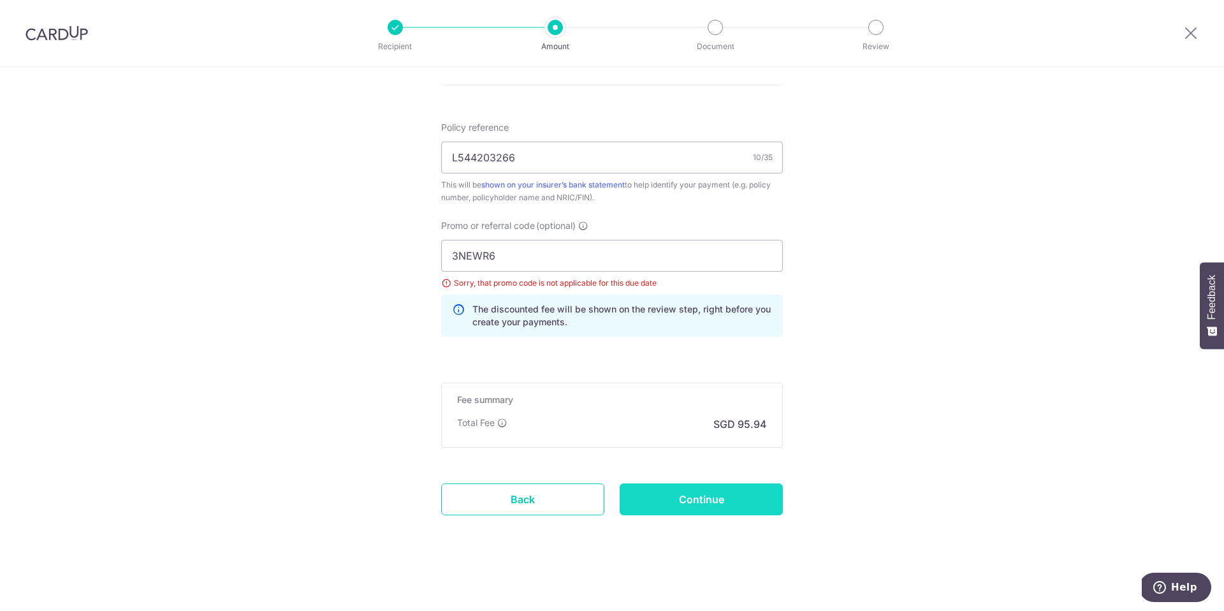
click at [721, 505] on input "Continue" at bounding box center [701, 499] width 163 height 32
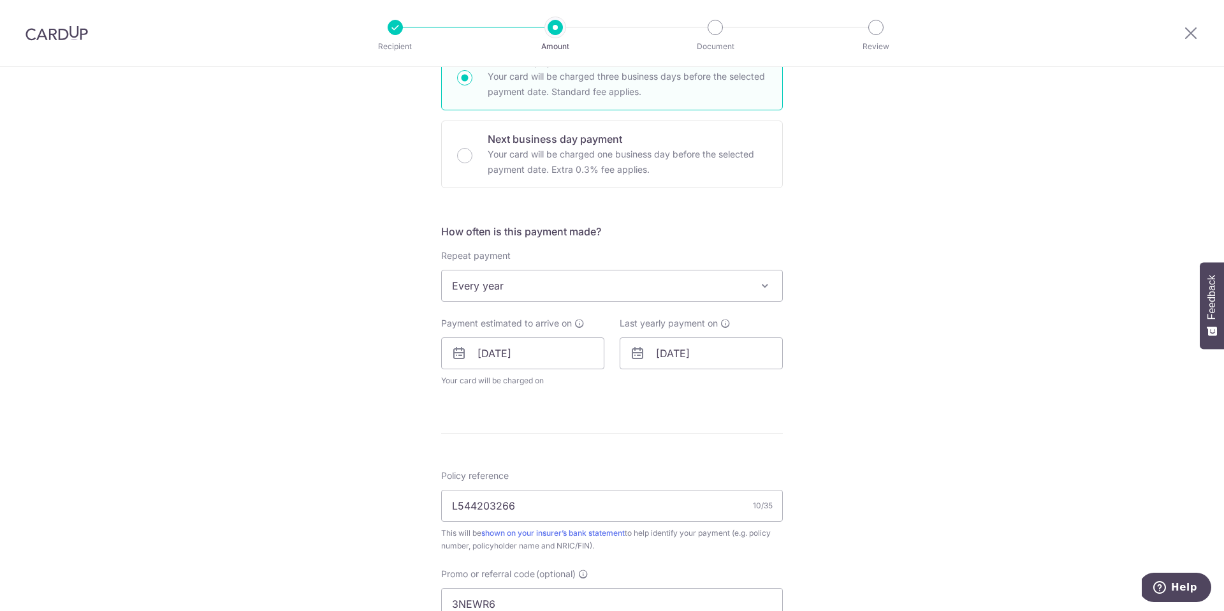
scroll to position [282, 0]
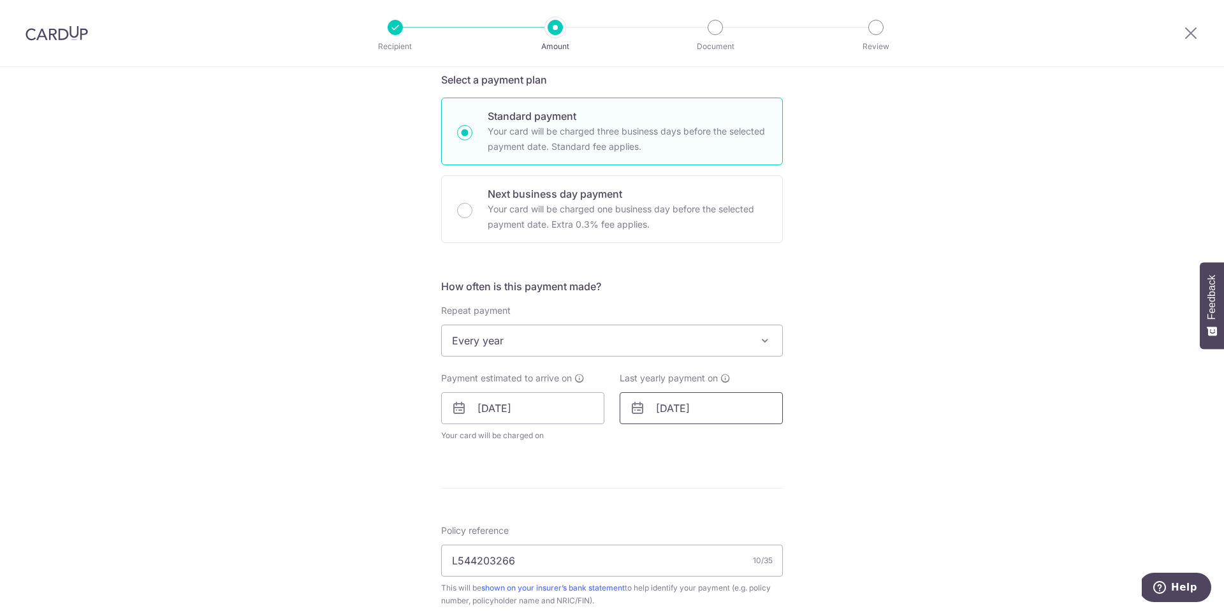
click at [686, 405] on input "[DATE]" at bounding box center [701, 408] width 163 height 32
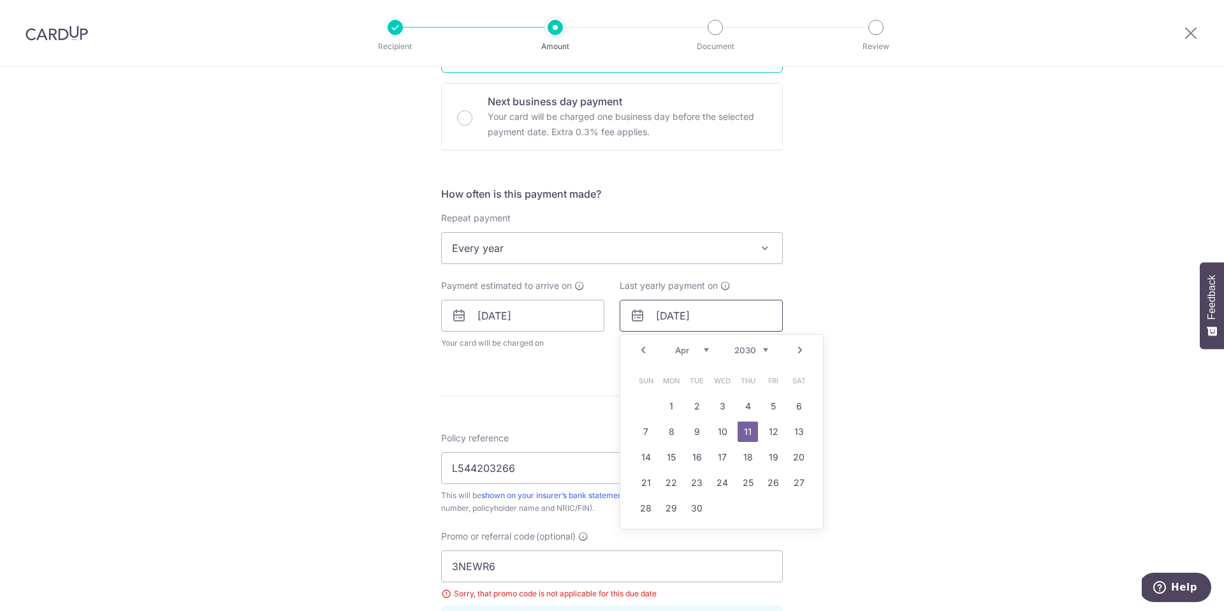
scroll to position [382, 0]
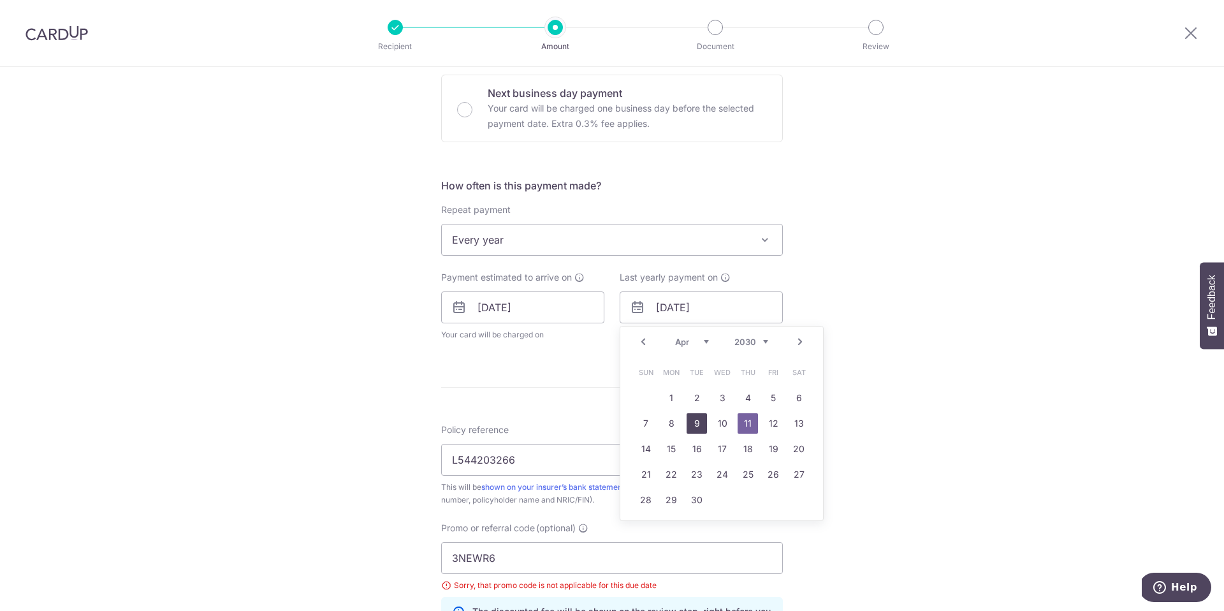
click at [697, 425] on link "9" at bounding box center [696, 423] width 20 height 20
type input "[DATE]"
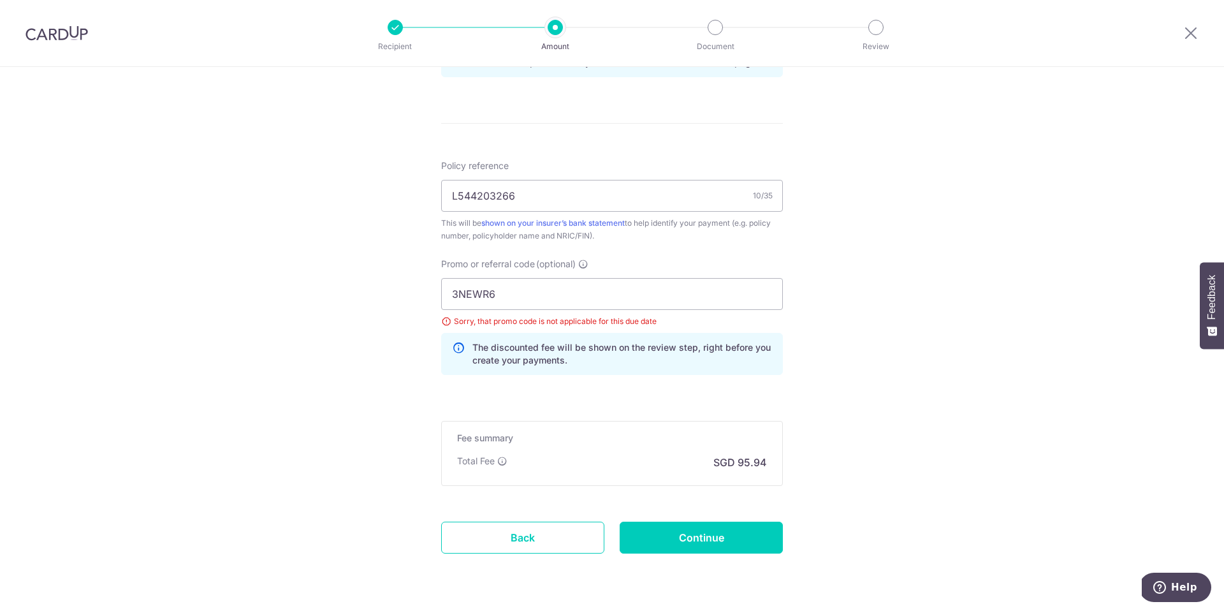
scroll to position [737, 0]
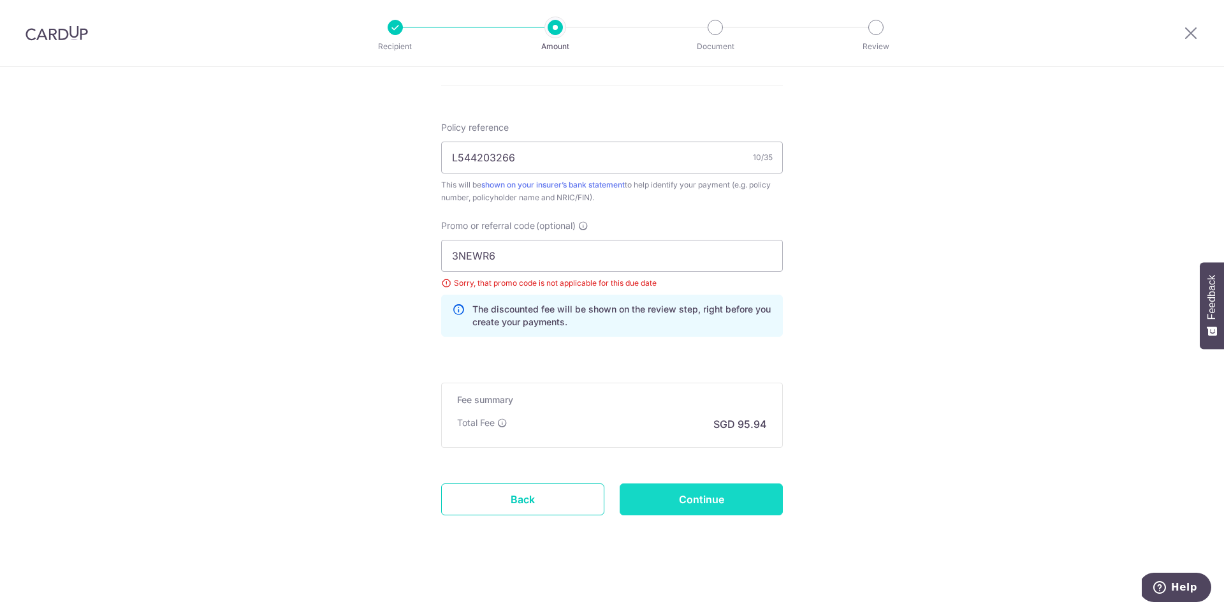
click at [725, 499] on input "Continue" at bounding box center [701, 499] width 163 height 32
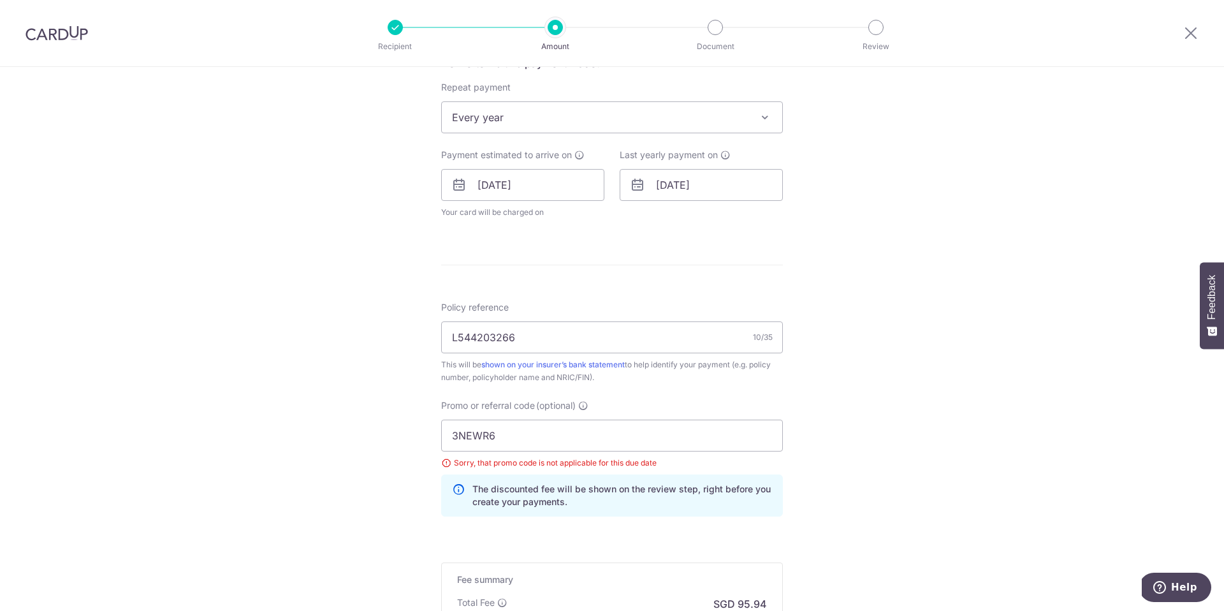
scroll to position [499, 0]
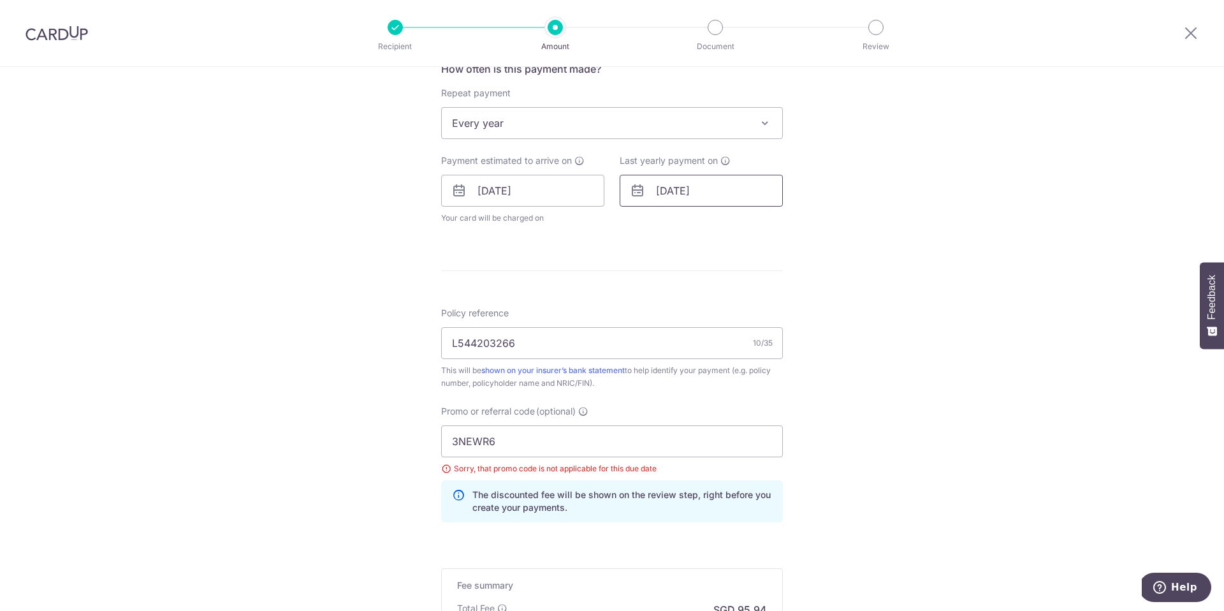
click at [725, 189] on input "[DATE]" at bounding box center [701, 191] width 163 height 32
click at [763, 227] on select "2026 2027 2028 2029 2030 2031 2032 2033 2034 2035" at bounding box center [751, 225] width 34 height 10
click at [761, 227] on select "2026 2027 2028 2029 2030 2031 2032 2033 2034 2035" at bounding box center [751, 225] width 34 height 10
click at [773, 307] on link "9" at bounding box center [773, 306] width 20 height 20
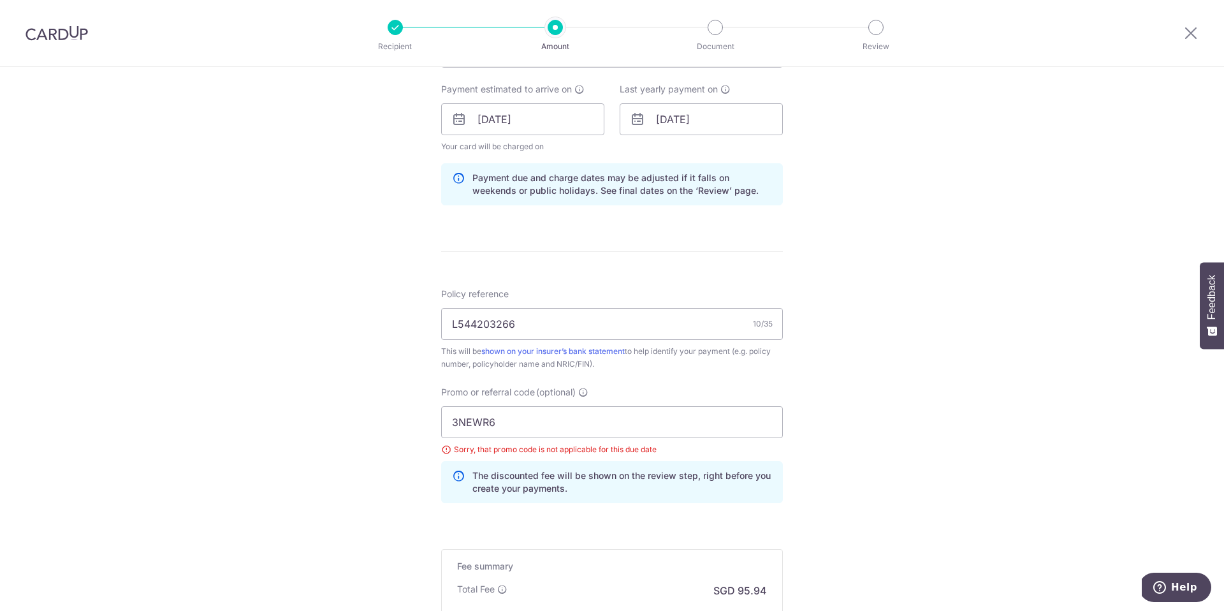
scroll to position [570, 0]
click at [725, 120] on input "09/04/2027" at bounding box center [701, 120] width 163 height 32
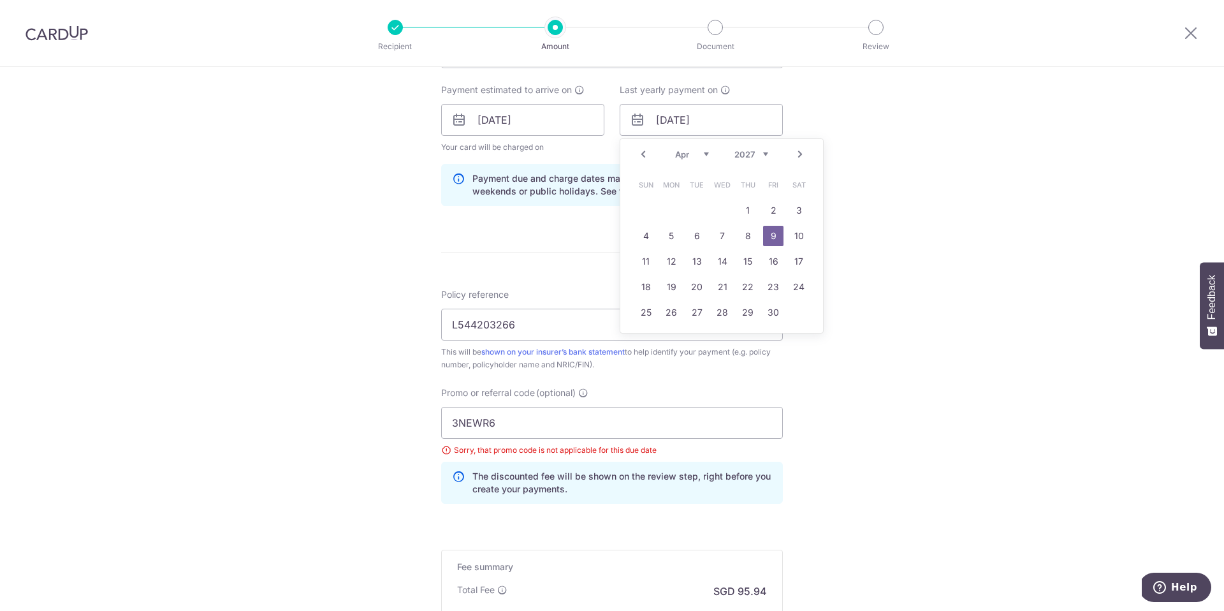
click at [705, 154] on select "Jan Feb Mar Apr May Jun Jul Aug Sep Oct Nov Dec" at bounding box center [692, 154] width 34 height 10
click at [764, 154] on select "2026 2027 2028 2029 2030 2031 2032 2033 2034 2035" at bounding box center [751, 154] width 34 height 10
click at [702, 154] on select "Apr May Jun Jul Aug Sep Oct Nov Dec" at bounding box center [692, 154] width 34 height 10
click at [699, 214] on link "1" at bounding box center [696, 210] width 20 height 20
type input "01/12/2026"
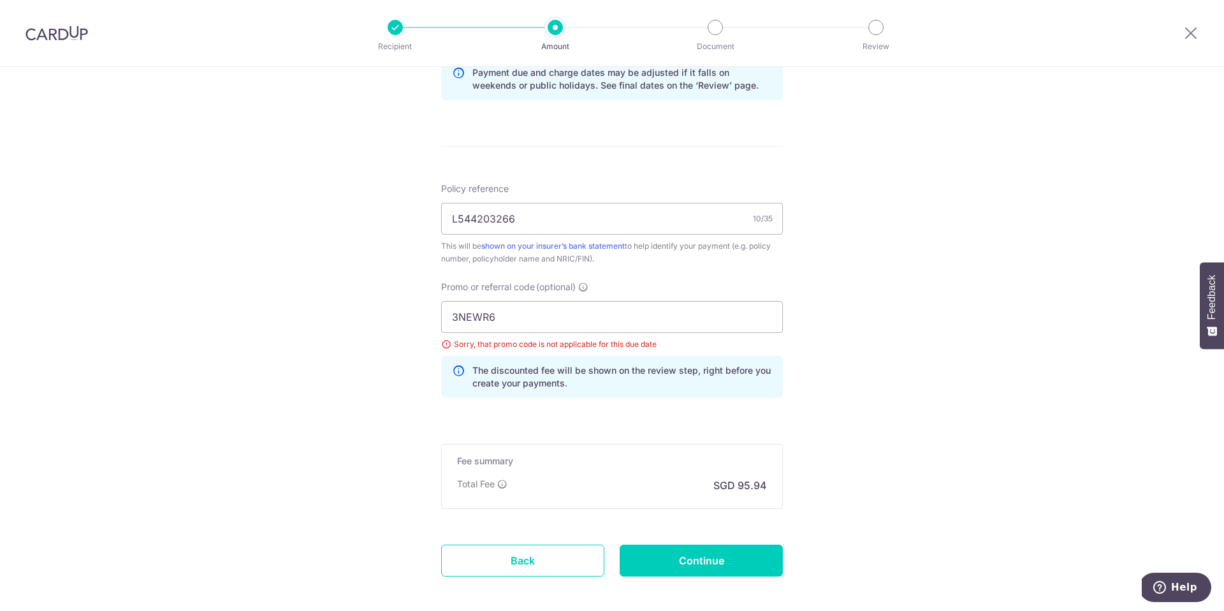
scroll to position [737, 0]
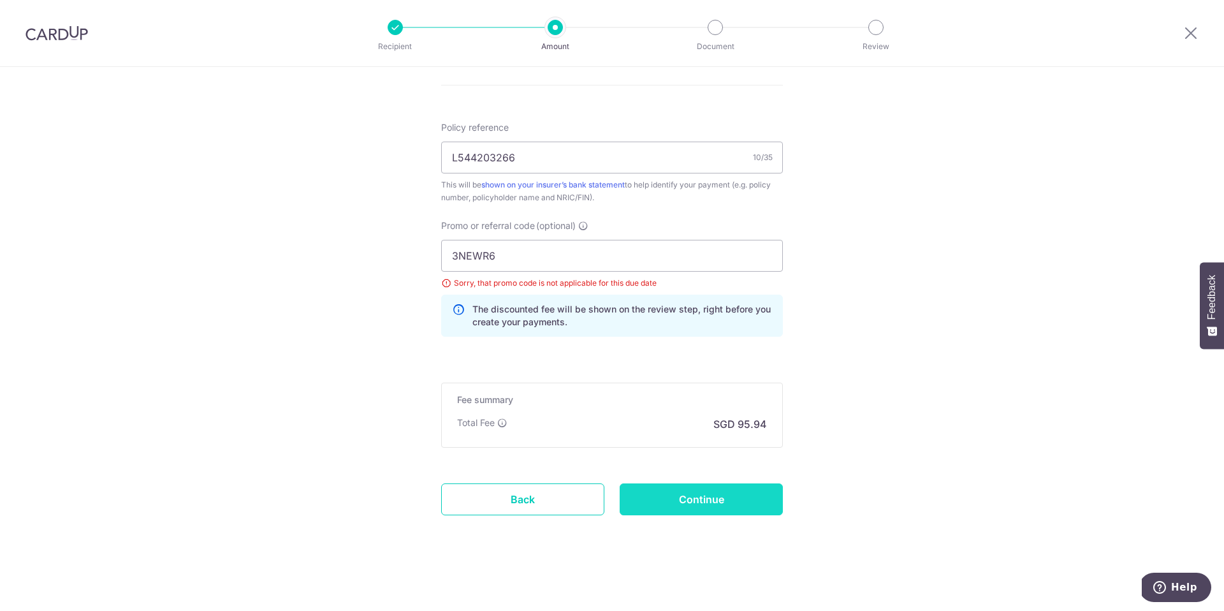
click at [723, 497] on input "Continue" at bounding box center [701, 499] width 163 height 32
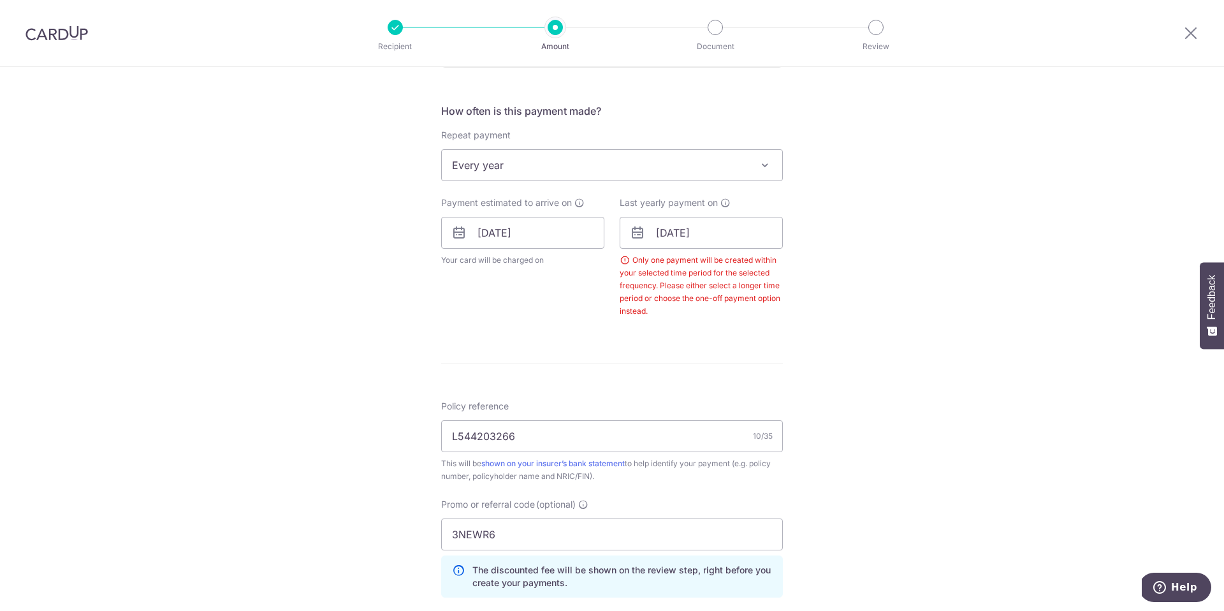
scroll to position [449, 0]
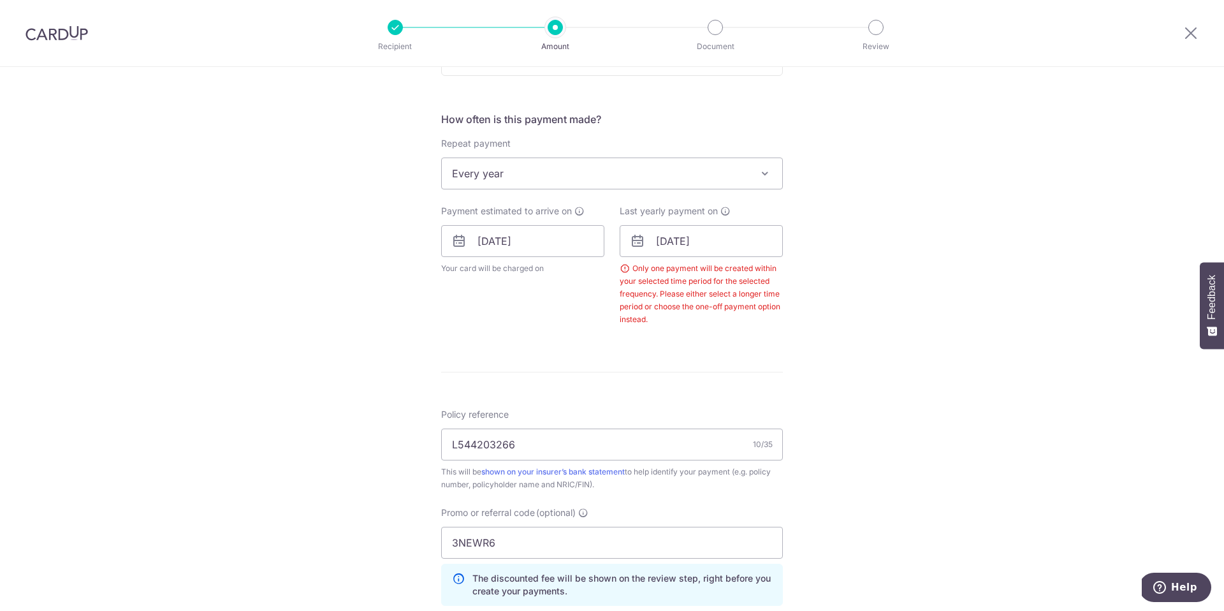
click at [768, 173] on span at bounding box center [764, 173] width 15 height 15
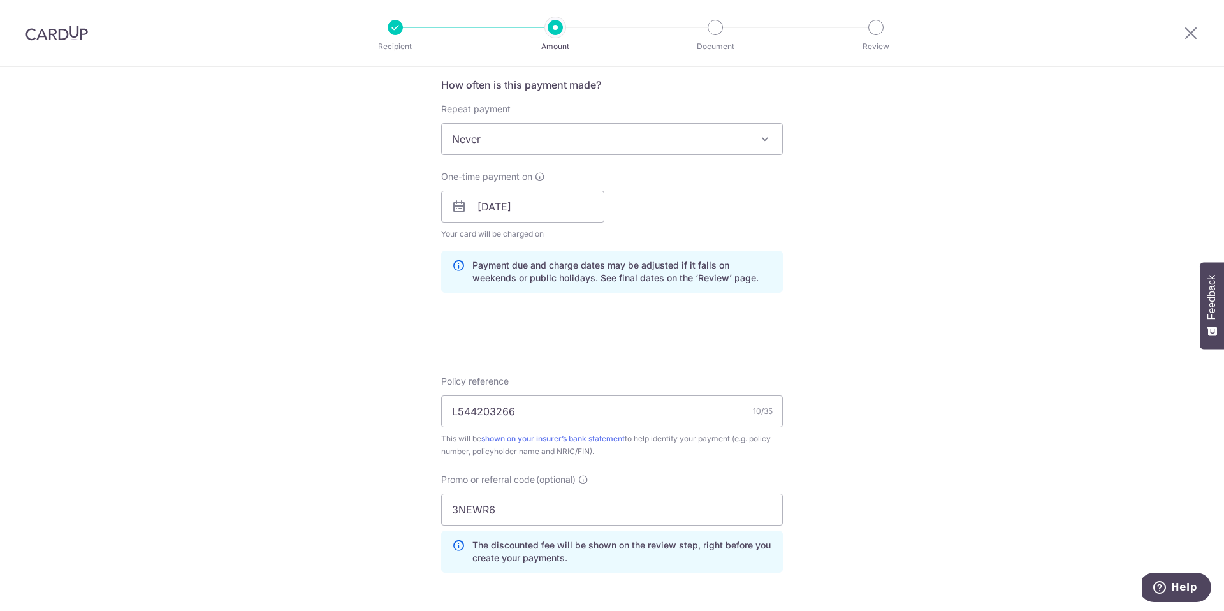
scroll to position [490, 0]
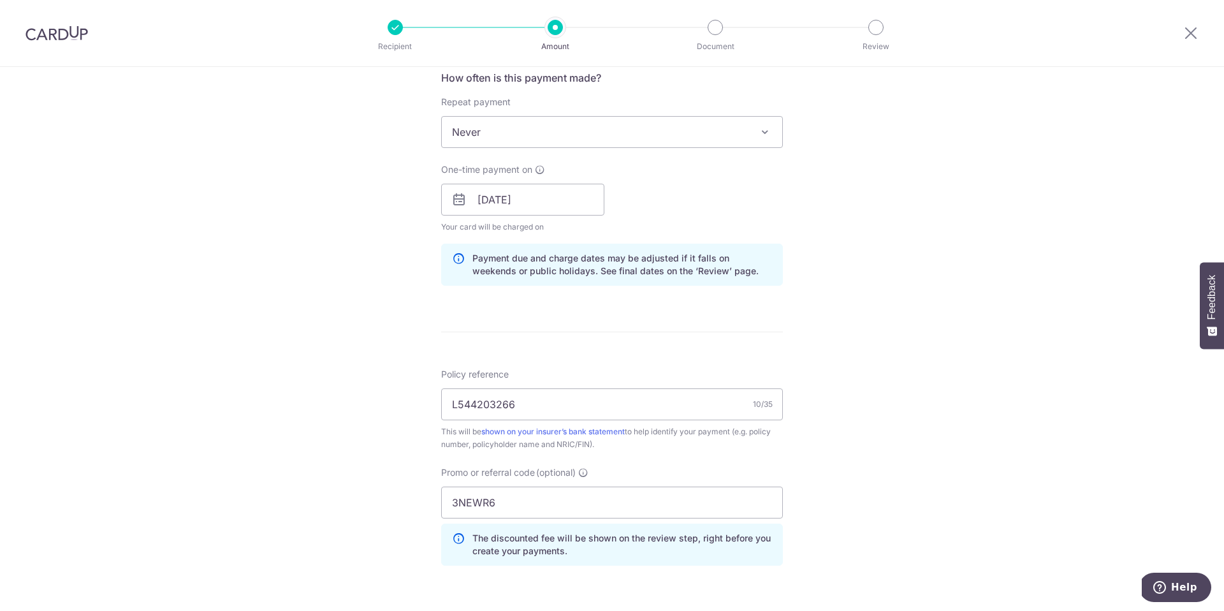
click at [768, 134] on span at bounding box center [764, 131] width 15 height 15
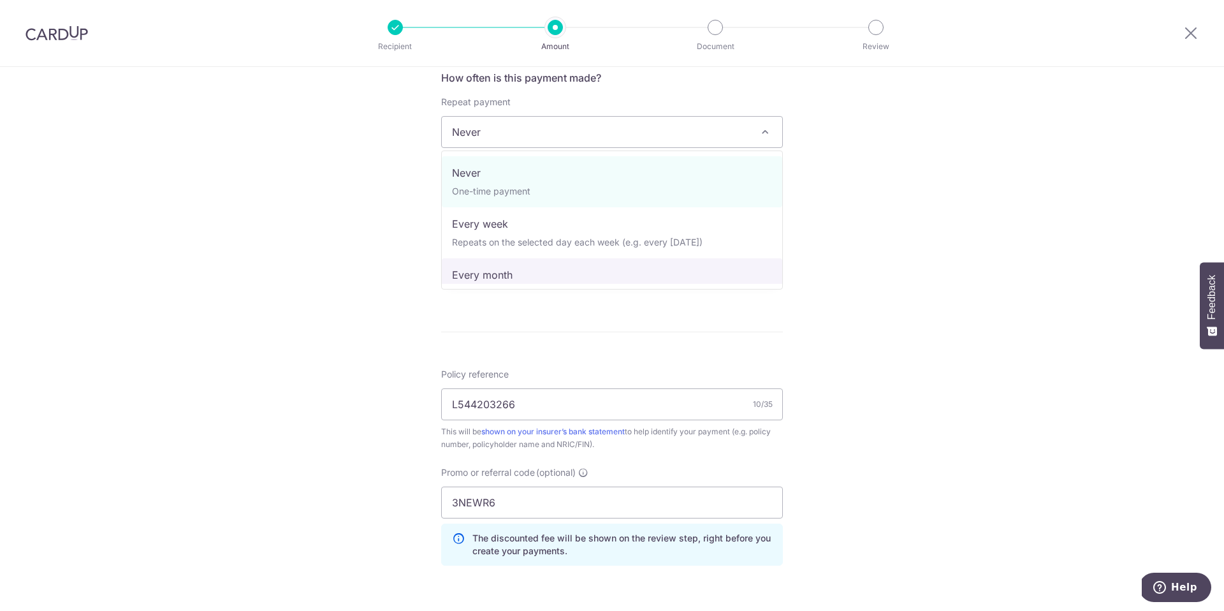
scroll to position [178, 0]
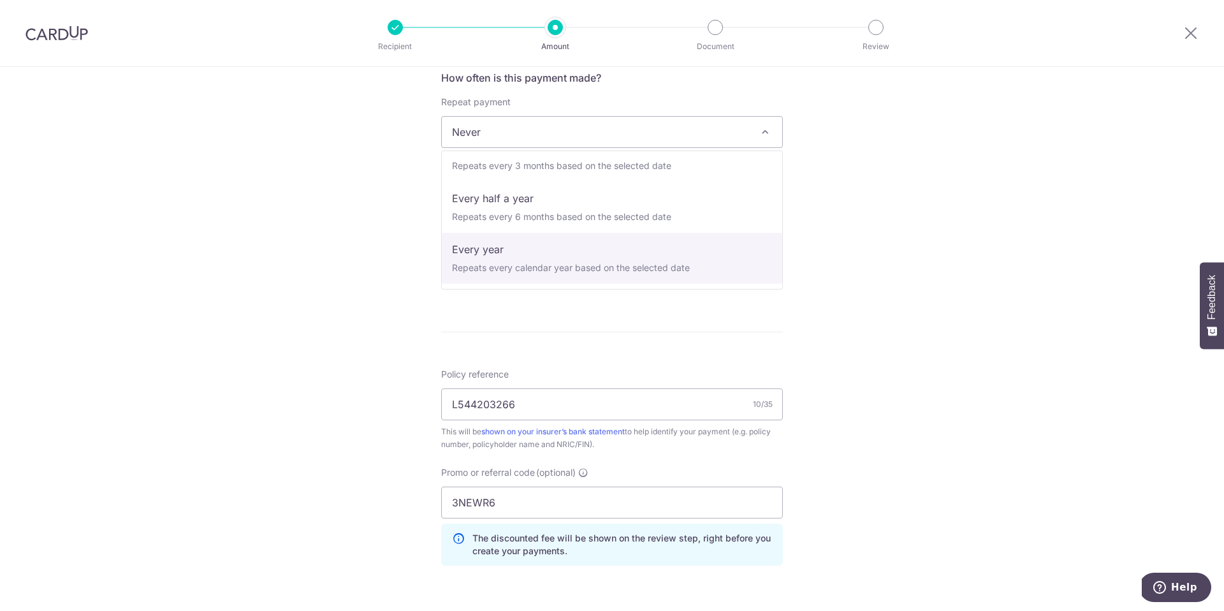
select select "6"
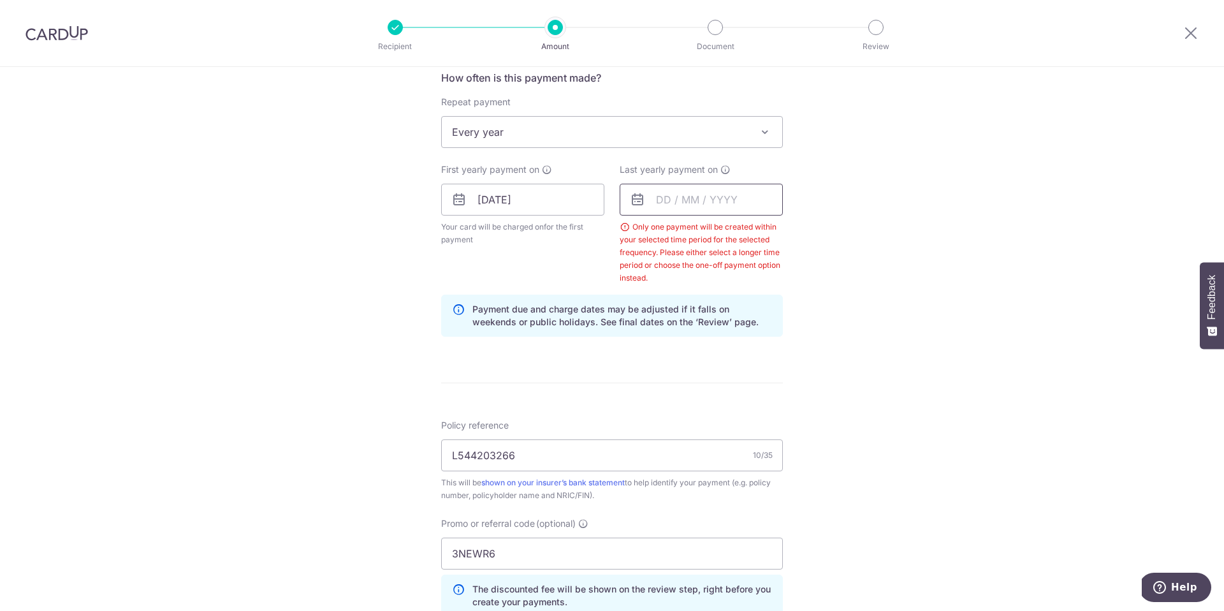
click at [716, 203] on input "text" at bounding box center [701, 200] width 163 height 32
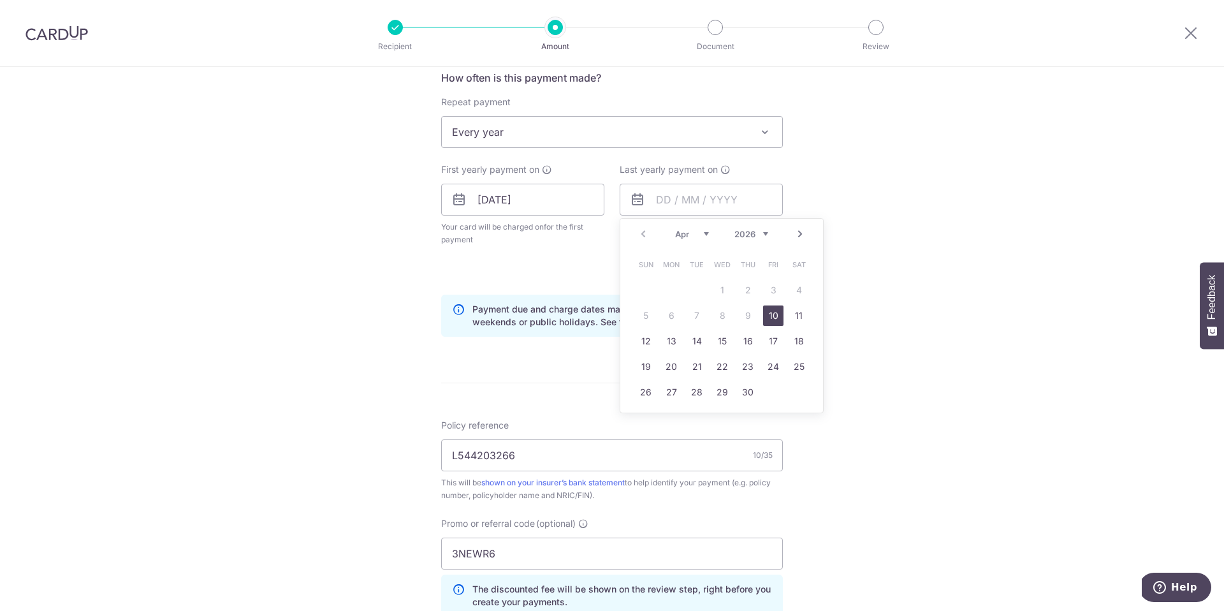
click at [765, 235] on select "2026 2027 2028 2029 2030 2031 2032 2033 2034 2035" at bounding box center [751, 234] width 34 height 10
click at [799, 318] on link "10" at bounding box center [798, 315] width 20 height 20
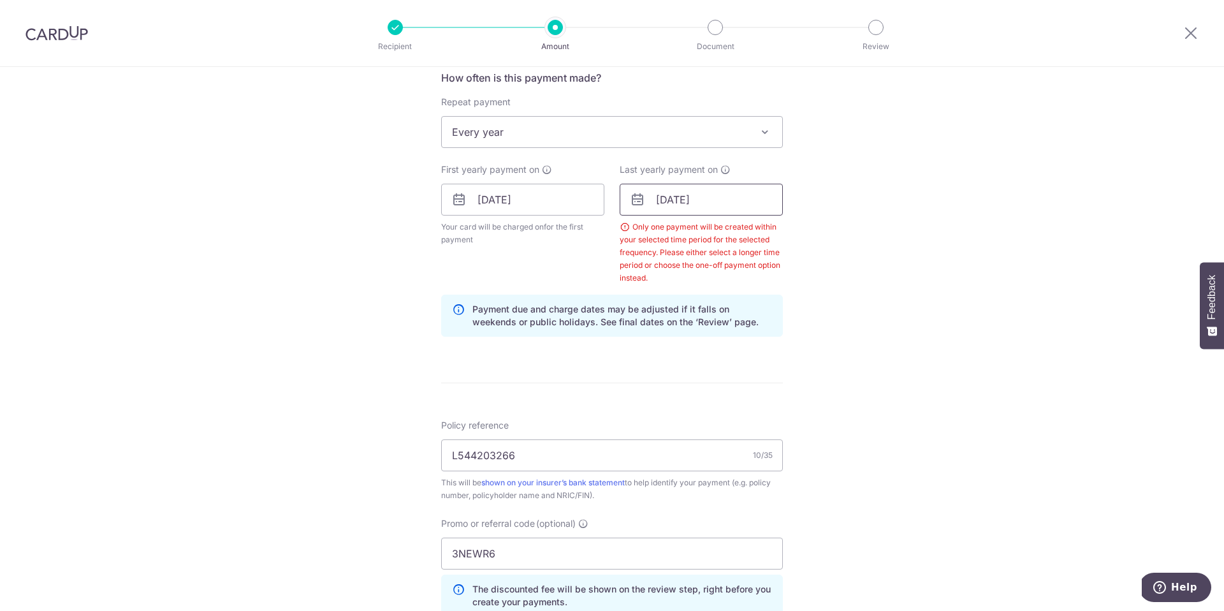
click at [724, 204] on input "10/04/2027" at bounding box center [701, 200] width 163 height 32
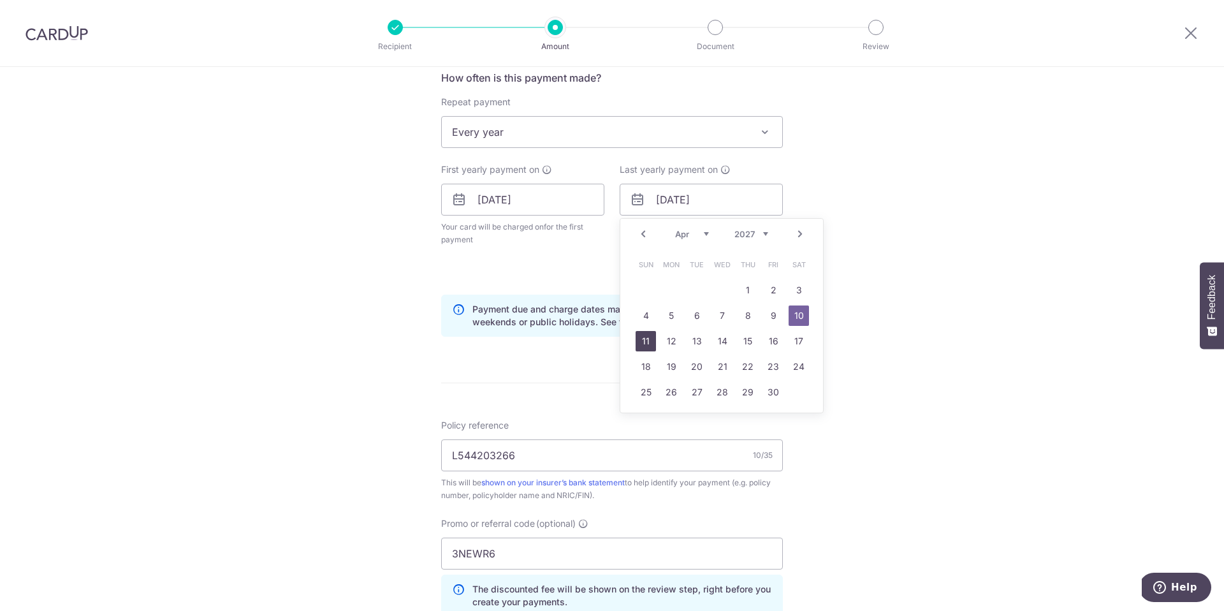
click at [646, 340] on link "11" at bounding box center [645, 341] width 20 height 20
type input "11/04/2027"
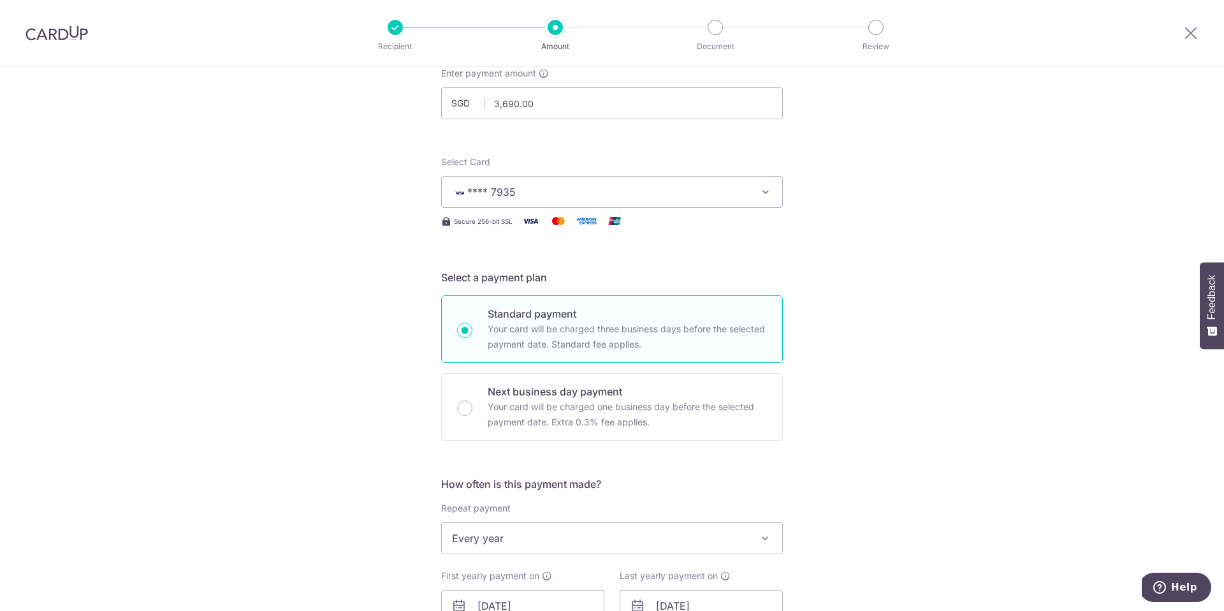
scroll to position [0, 0]
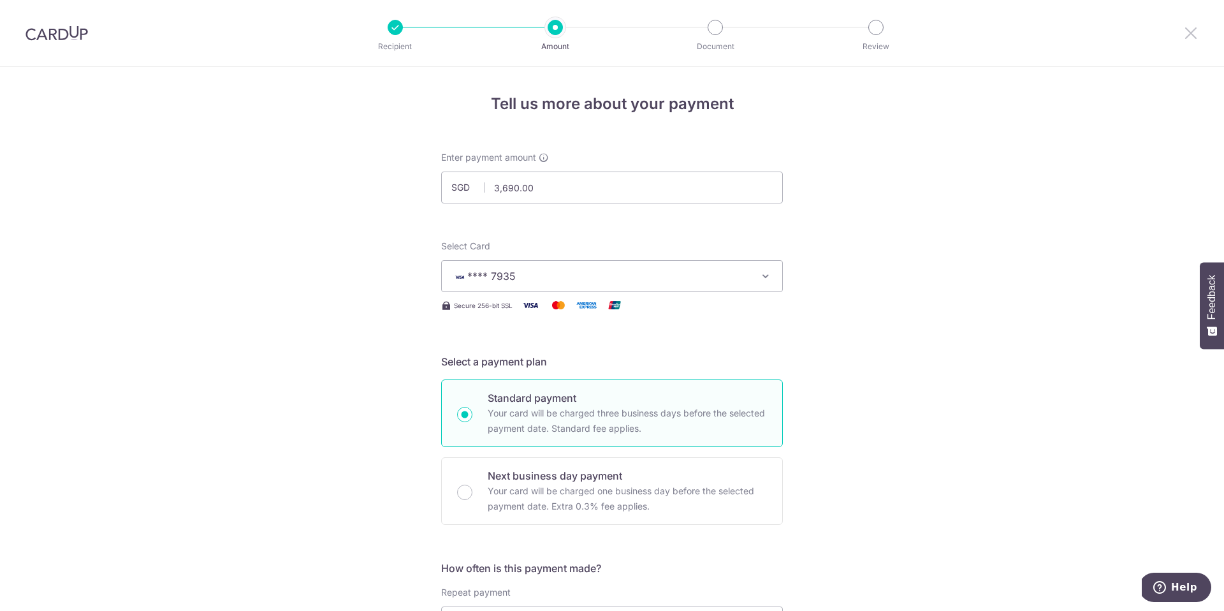
click at [1191, 38] on icon at bounding box center [1190, 33] width 15 height 16
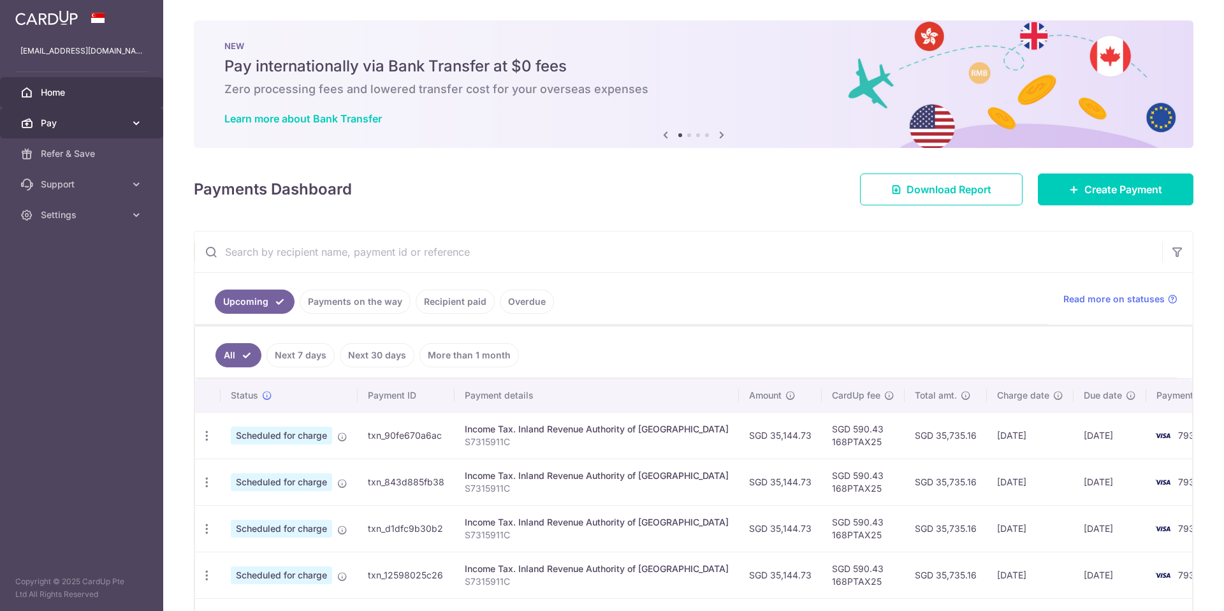
click at [133, 126] on icon at bounding box center [136, 123] width 13 height 13
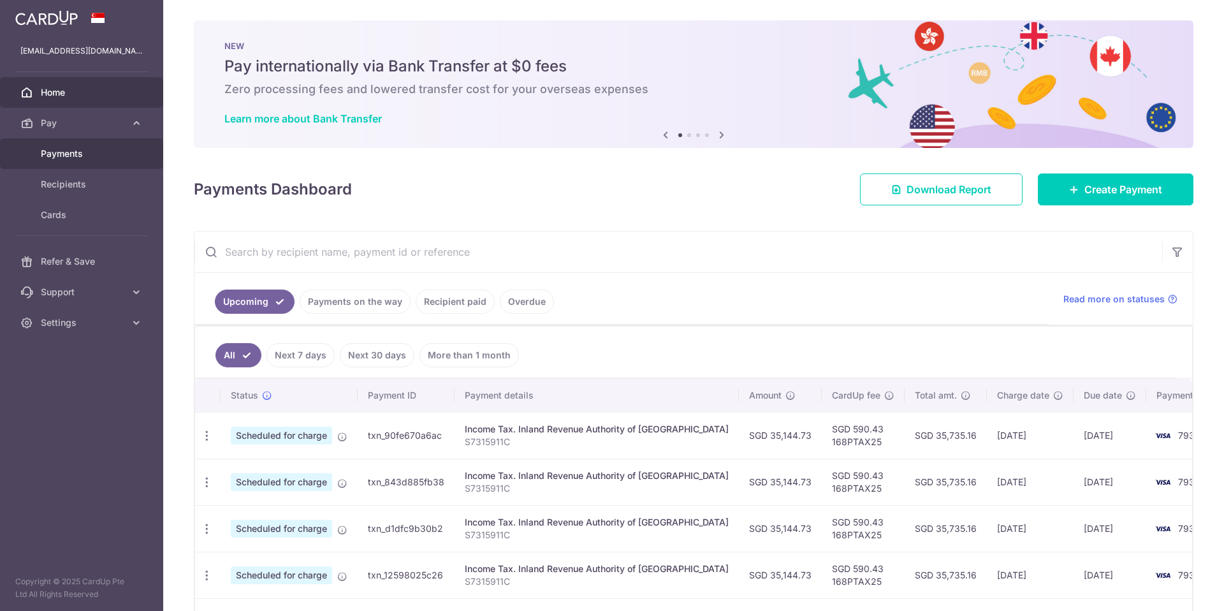
click at [65, 155] on span "Payments" at bounding box center [83, 153] width 84 height 13
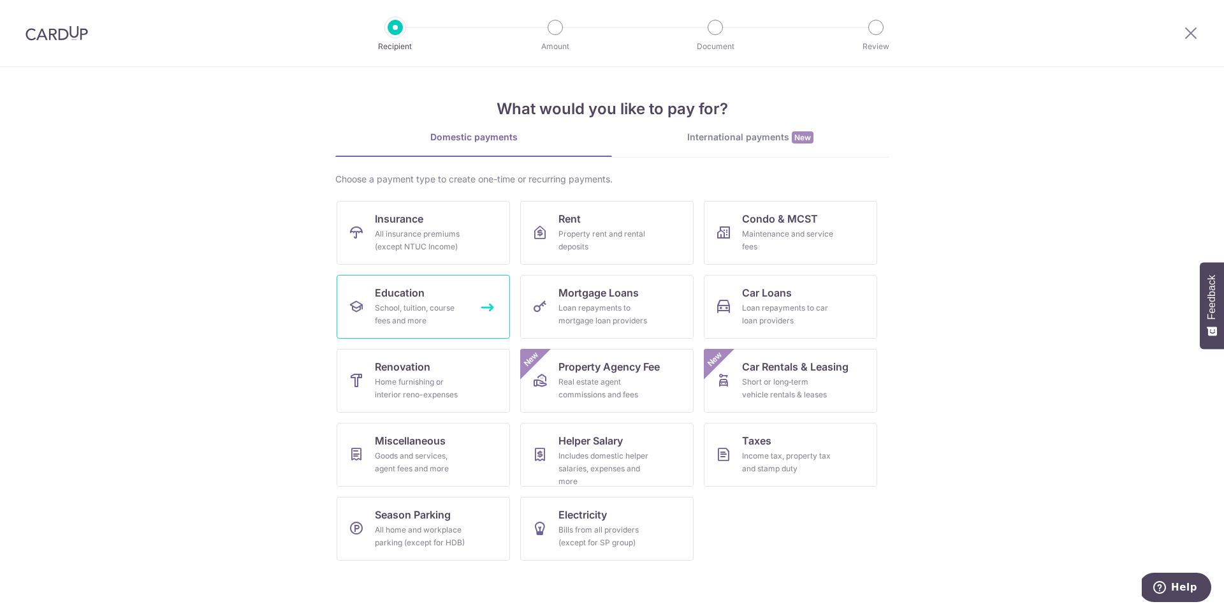
click at [437, 309] on div "School, tuition, course fees and more" at bounding box center [421, 313] width 92 height 25
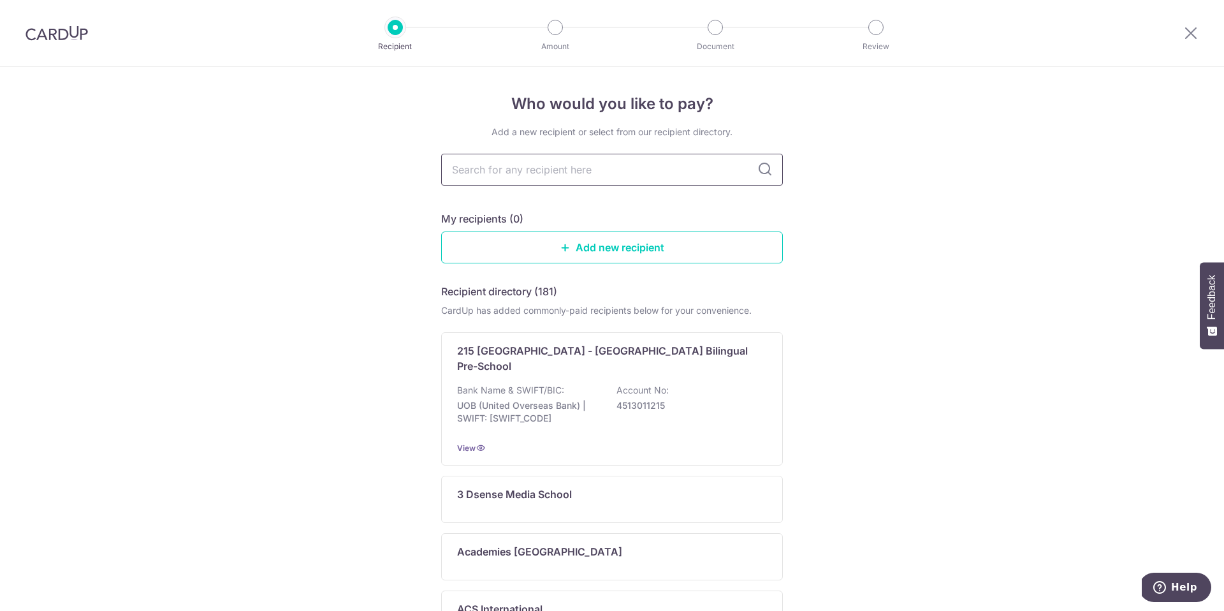
click at [542, 171] on input "text" at bounding box center [612, 170] width 342 height 32
type input "hu"
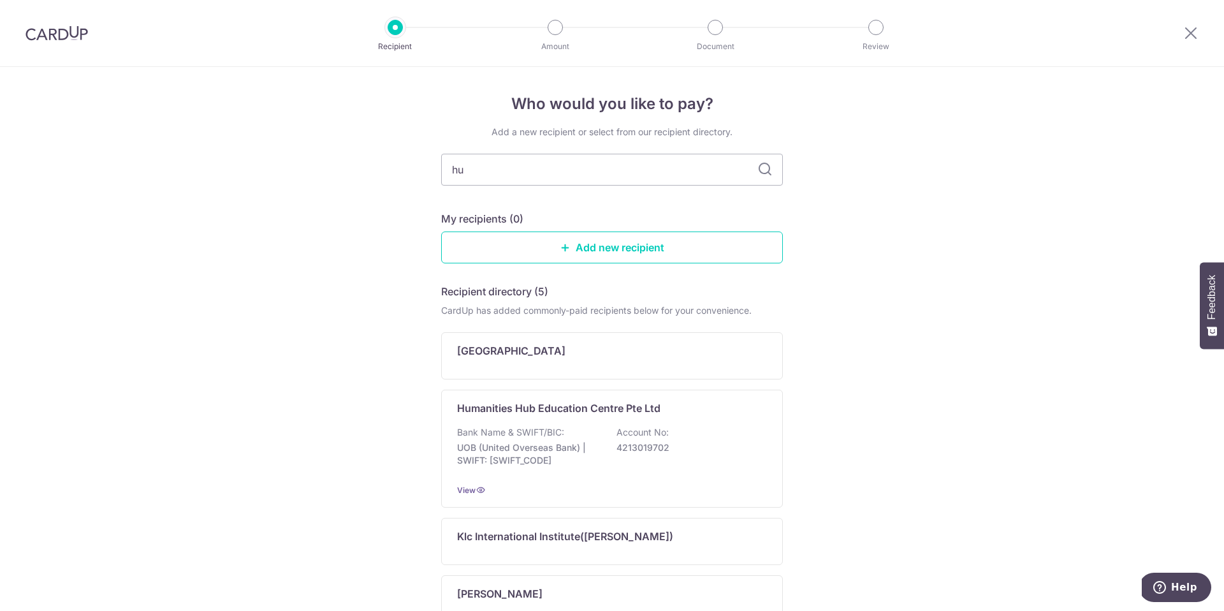
type input "hua"
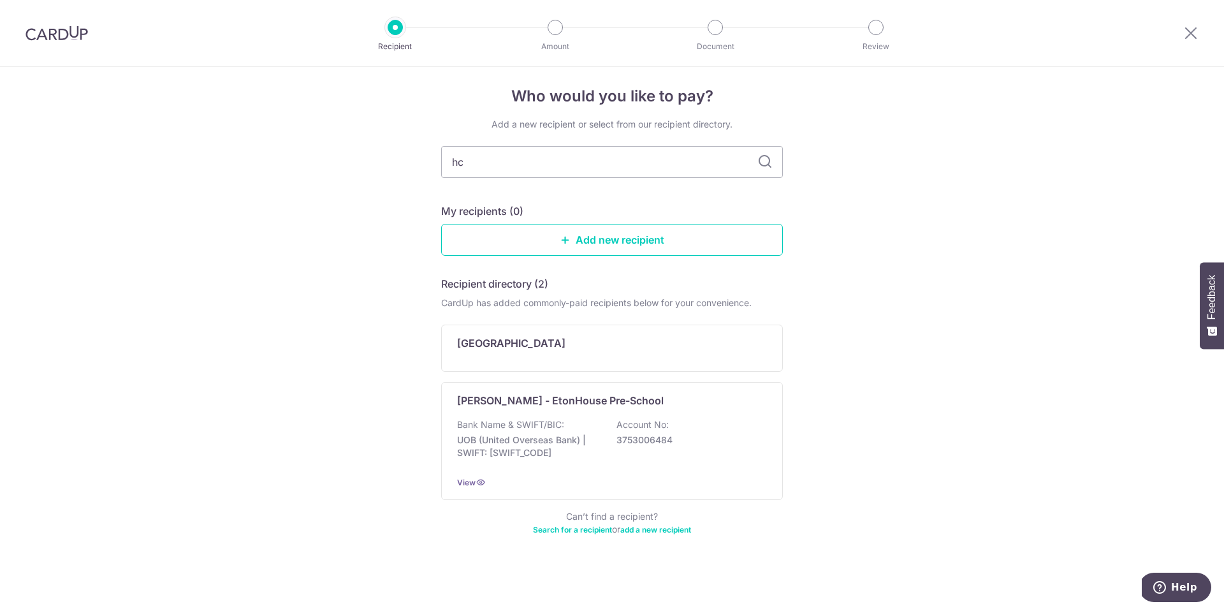
type input "hci"
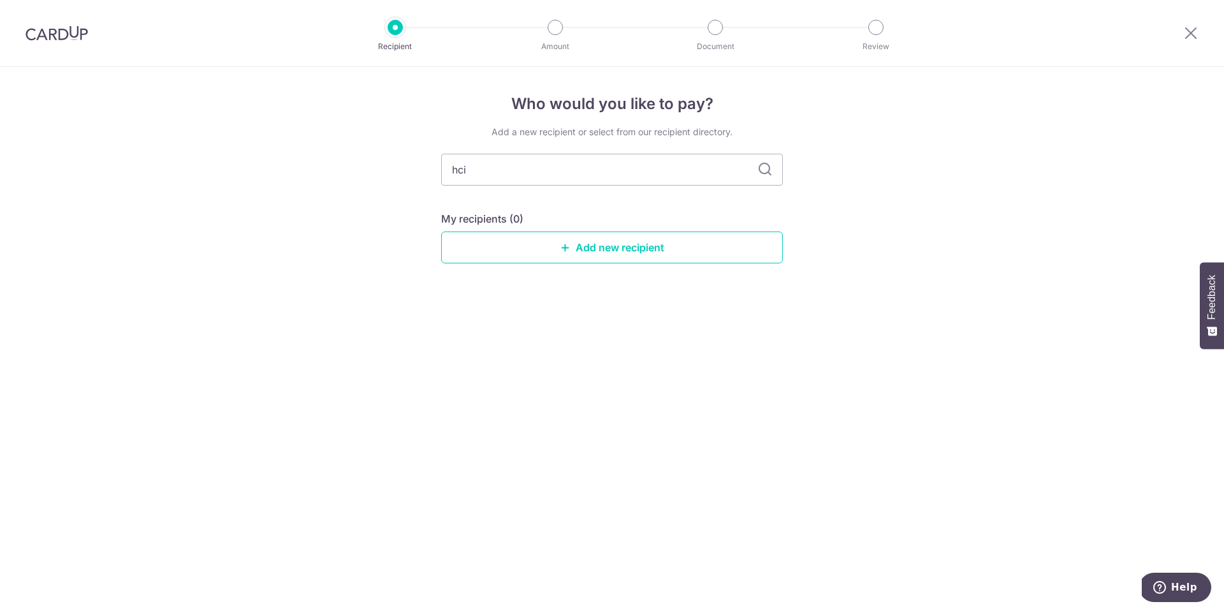
scroll to position [0, 0]
type input "h"
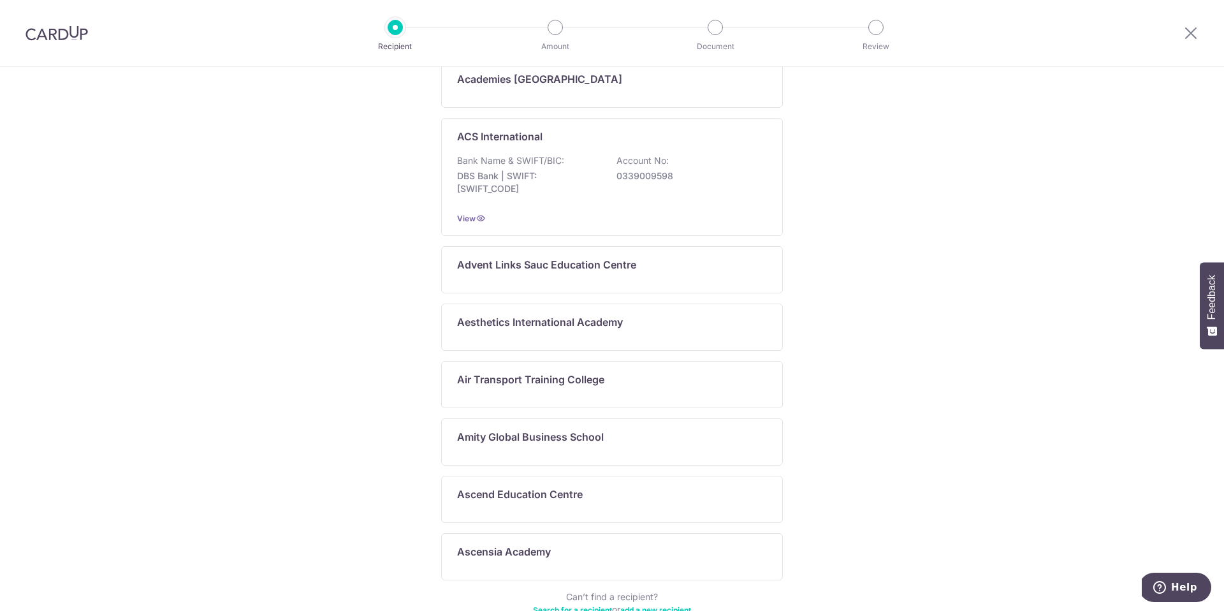
scroll to position [558, 0]
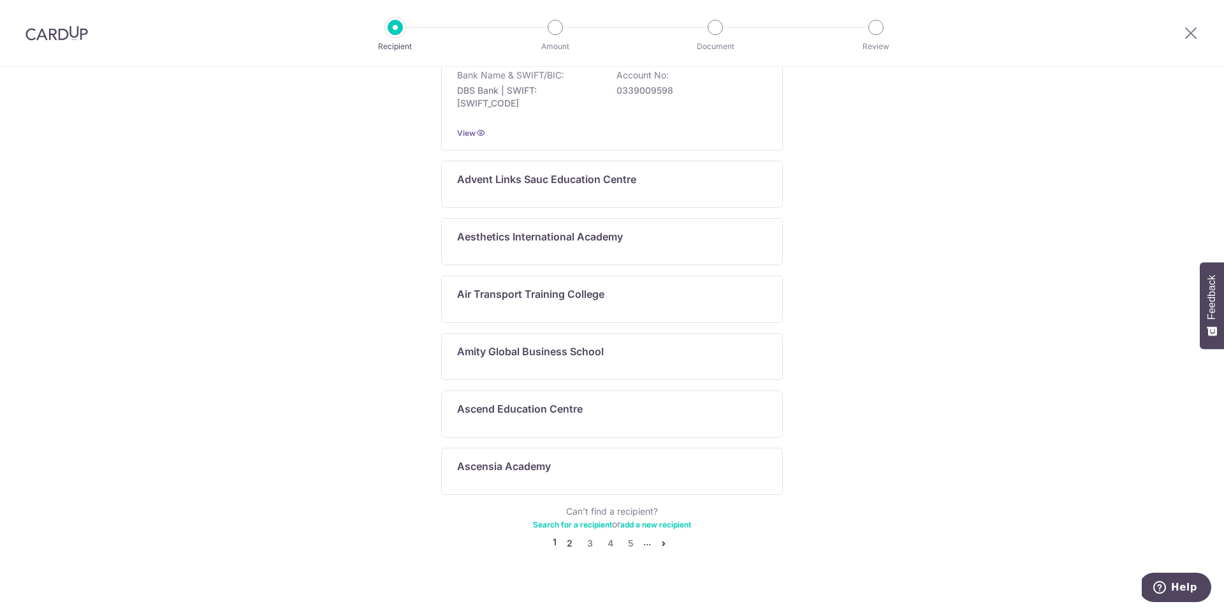
click at [570, 535] on link "2" at bounding box center [569, 542] width 15 height 15
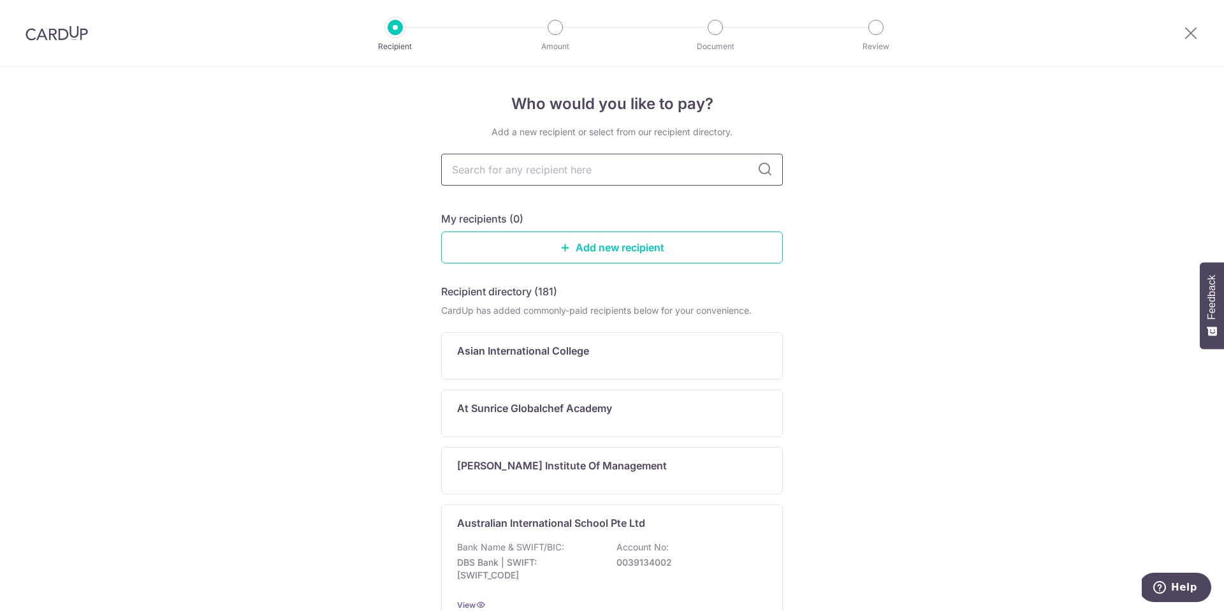
click at [660, 171] on input "text" at bounding box center [612, 170] width 342 height 32
type input "hua"
click at [760, 171] on icon at bounding box center [764, 169] width 15 height 15
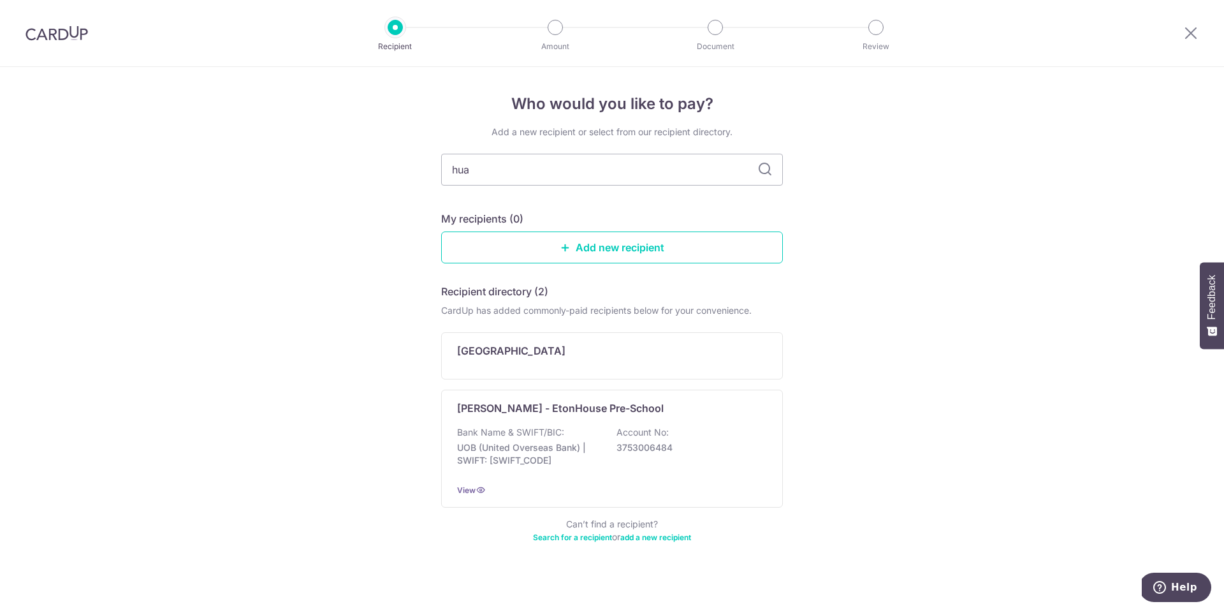
scroll to position [8, 0]
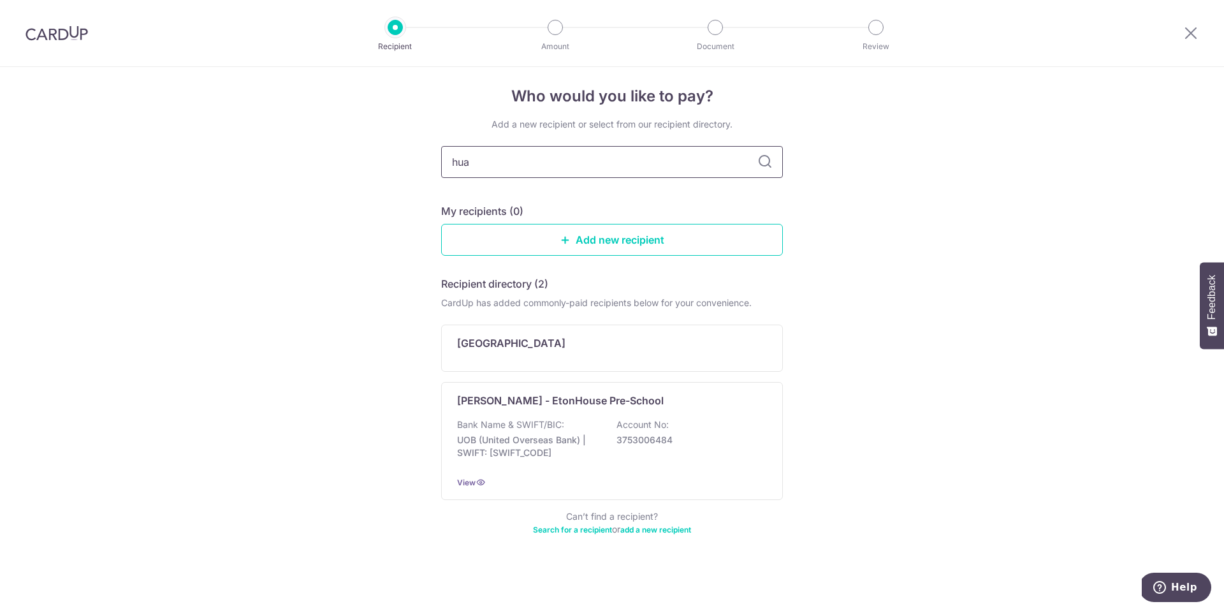
click at [632, 163] on input "hua" at bounding box center [612, 162] width 342 height 32
type input "chong"
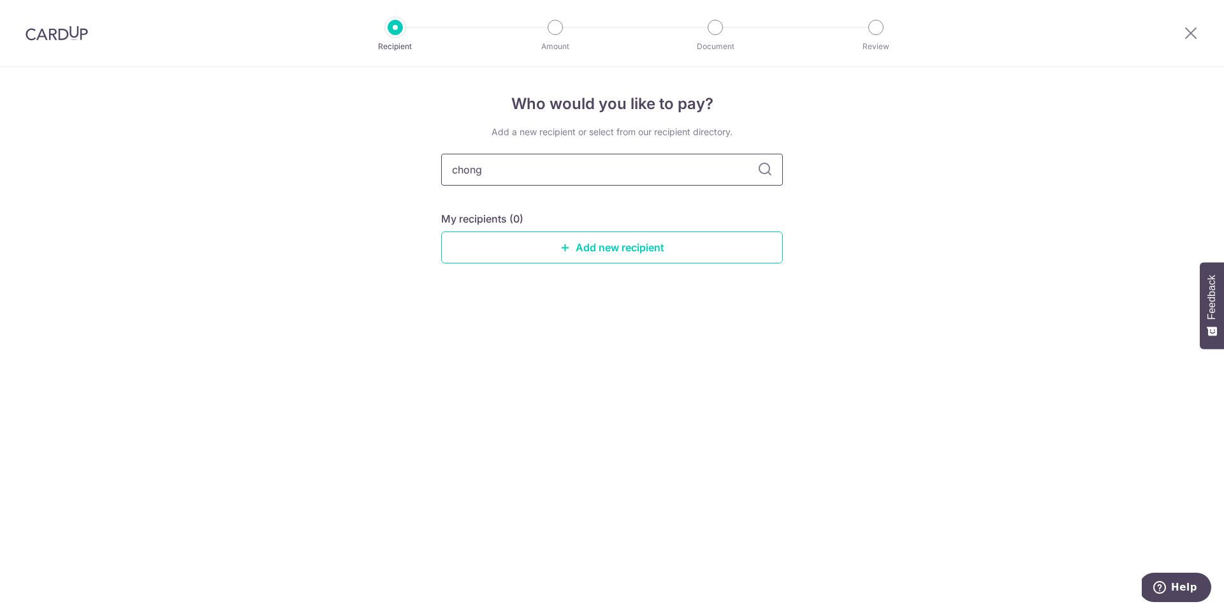
click at [709, 166] on input "chong" at bounding box center [612, 170] width 342 height 32
type input "hci"
click at [769, 171] on icon at bounding box center [764, 169] width 15 height 15
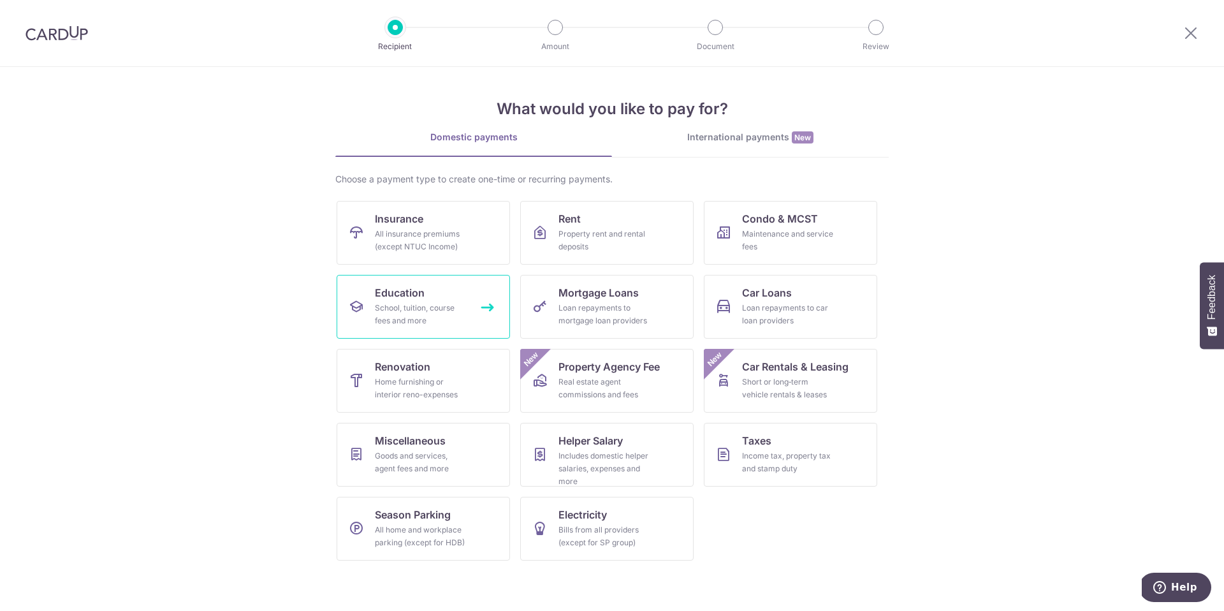
click at [468, 322] on link "Education School, tuition, course fees and more" at bounding box center [423, 307] width 173 height 64
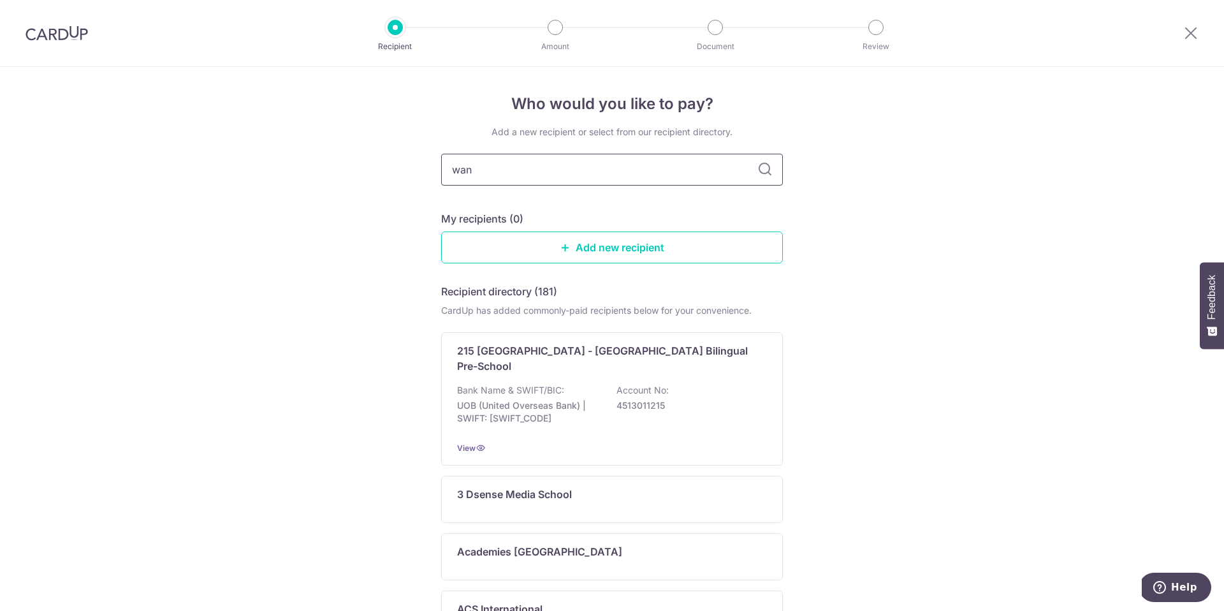
type input "wang"
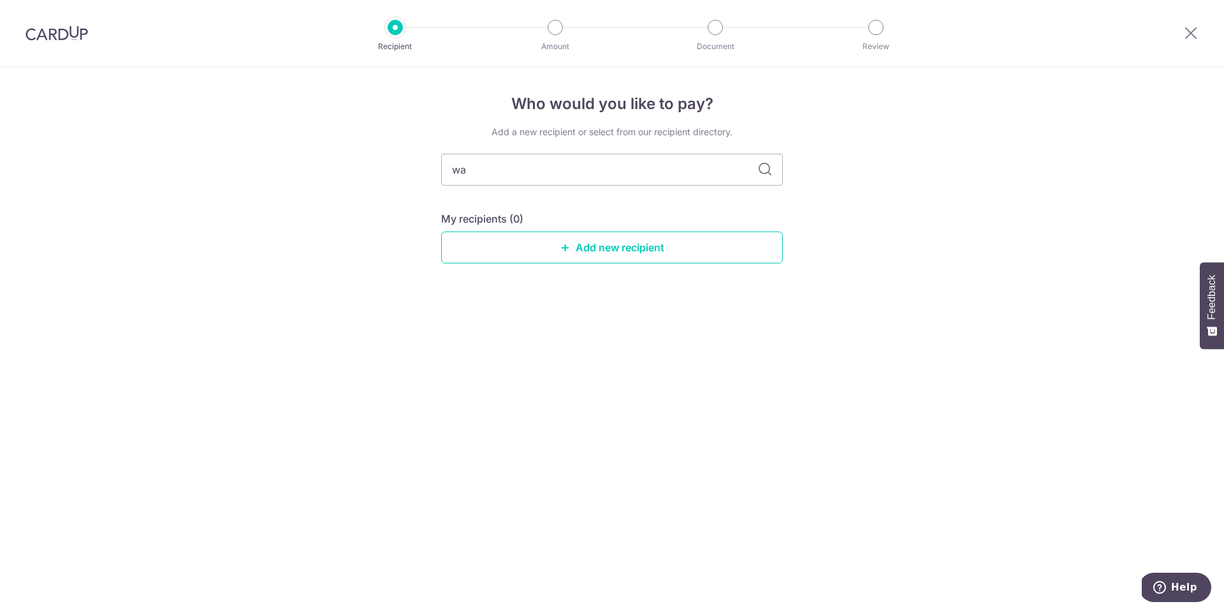
type input "w"
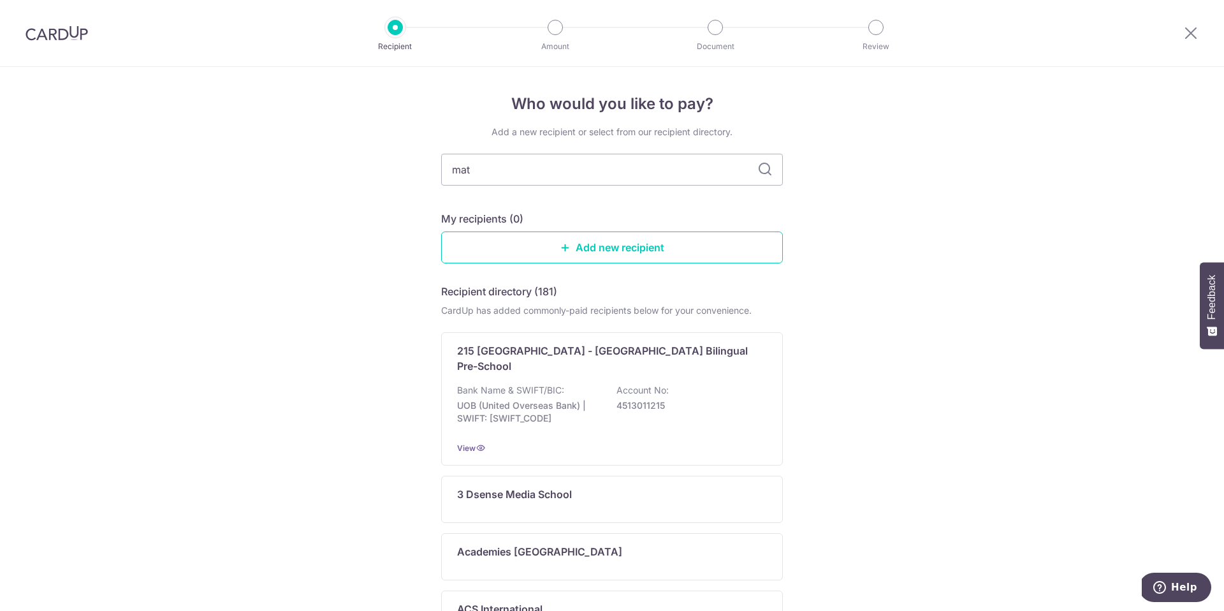
type input "math"
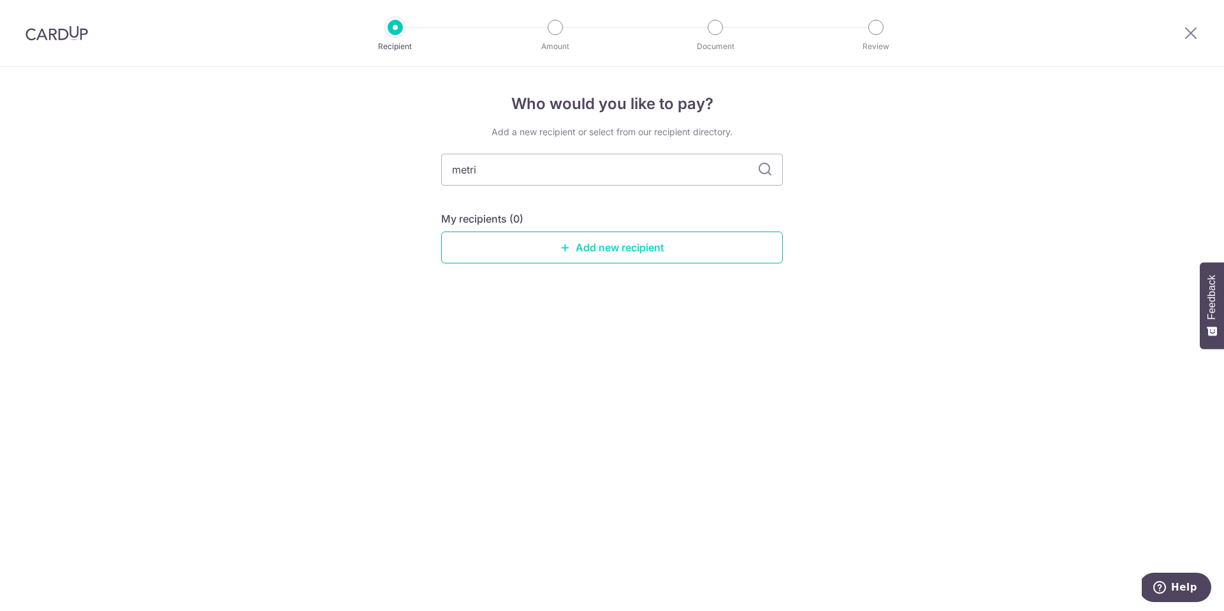
type input "metric"
type input "metrix"
type input "m"
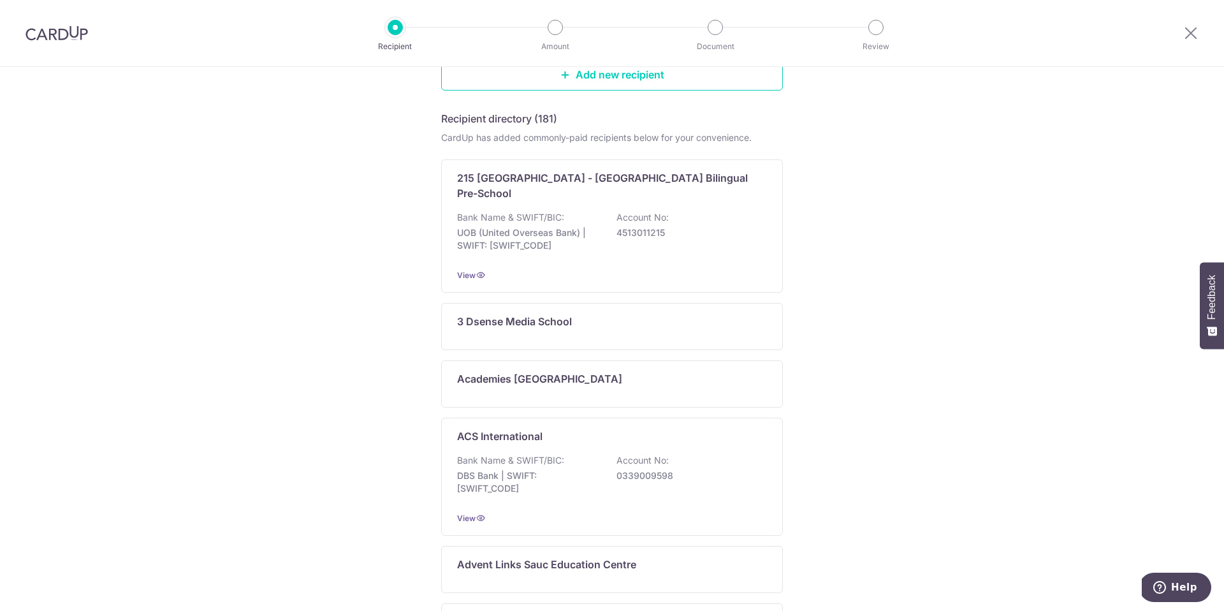
scroll to position [558, 0]
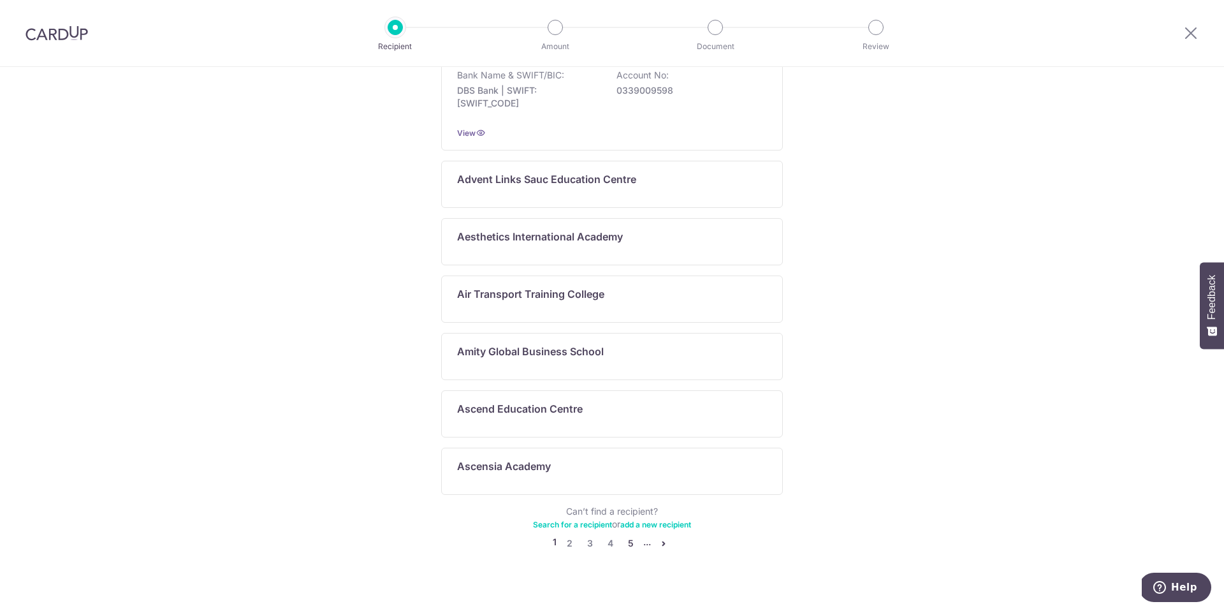
click at [632, 535] on link "5" at bounding box center [630, 542] width 15 height 15
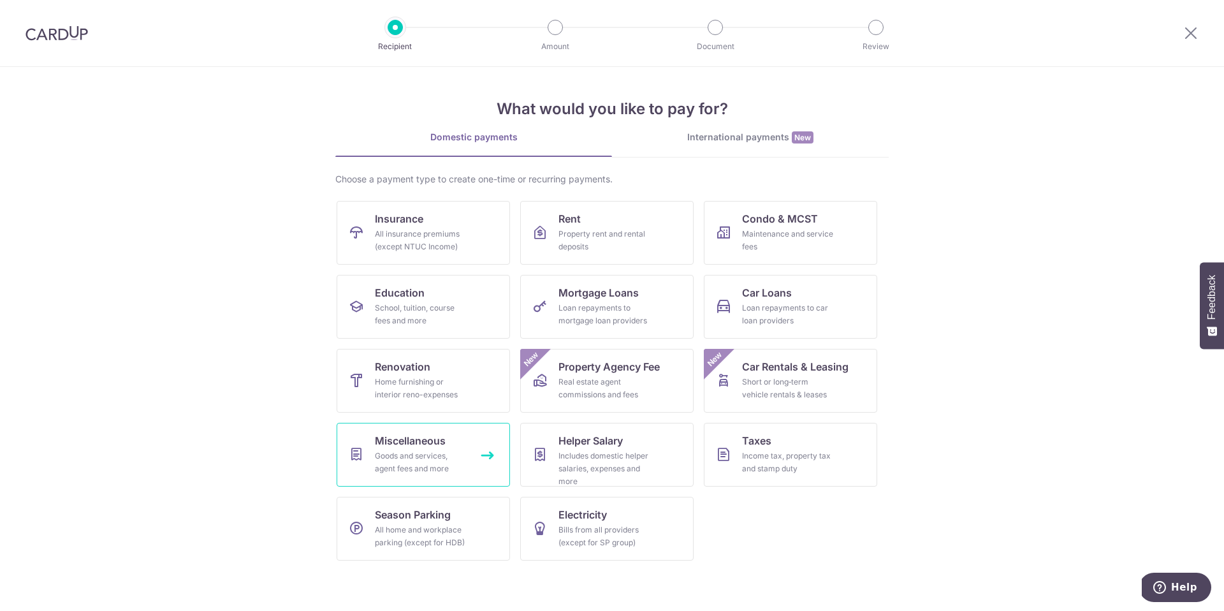
click at [445, 466] on div "Goods and services, agent fees and more" at bounding box center [421, 461] width 92 height 25
click at [785, 238] on div "Maintenance and service fees" at bounding box center [788, 240] width 92 height 25
